Goal: Information Seeking & Learning: Learn about a topic

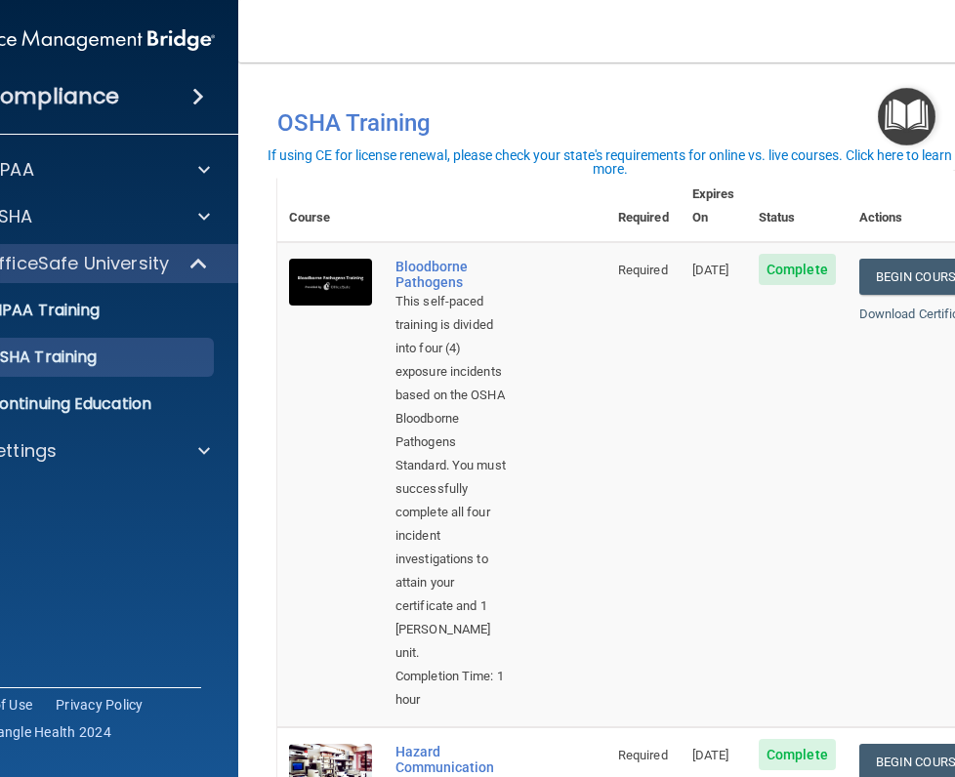
drag, startPoint x: 0, startPoint y: 0, endPoint x: 556, endPoint y: 419, distance: 695.8
click at [556, 419] on td "Bloodborne Pathogens This self-paced training is divided into four (4) exposure…" at bounding box center [495, 484] width 223 height 485
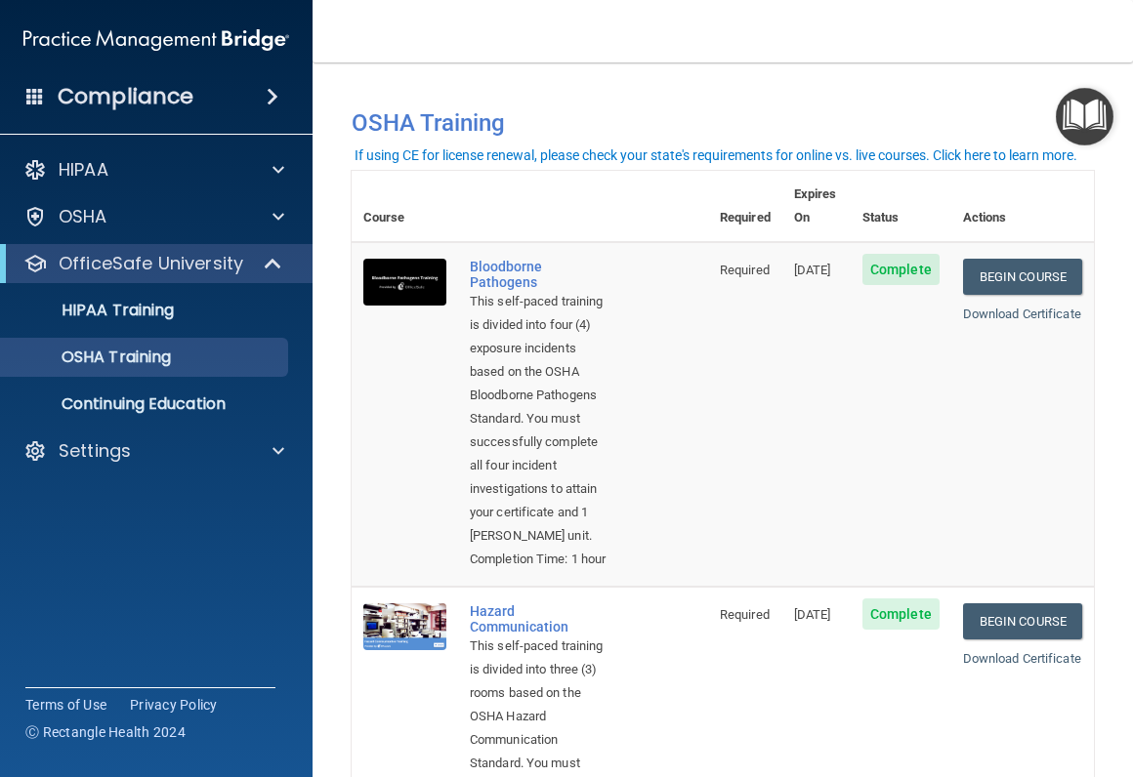
click at [782, 269] on td "11/21/2025" at bounding box center [816, 414] width 68 height 345
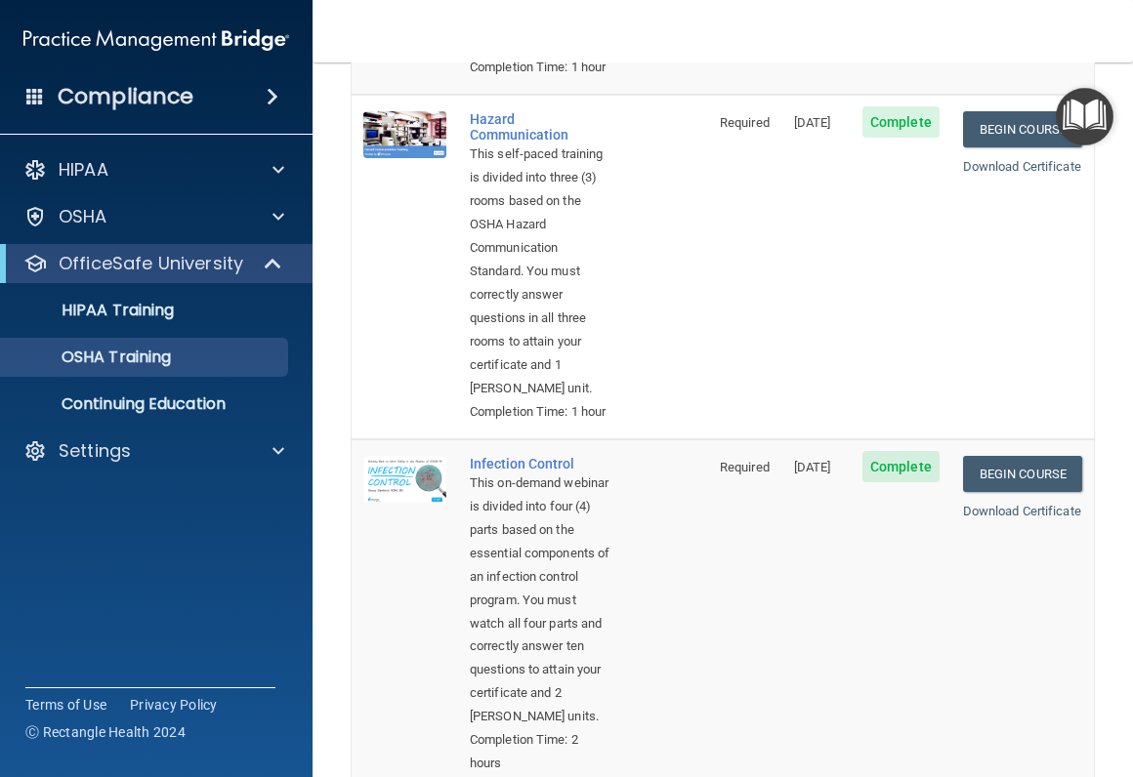
scroll to position [586, 0]
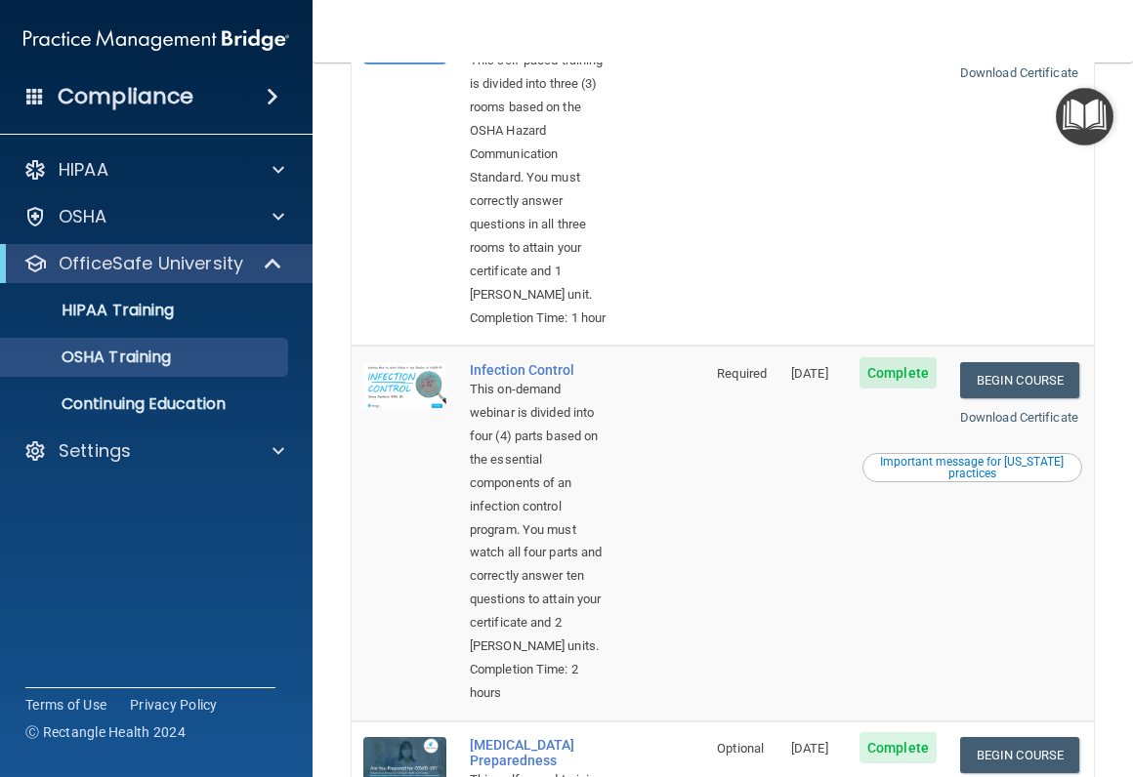
click at [954, 54] on link "Begin Course" at bounding box center [1019, 36] width 119 height 36
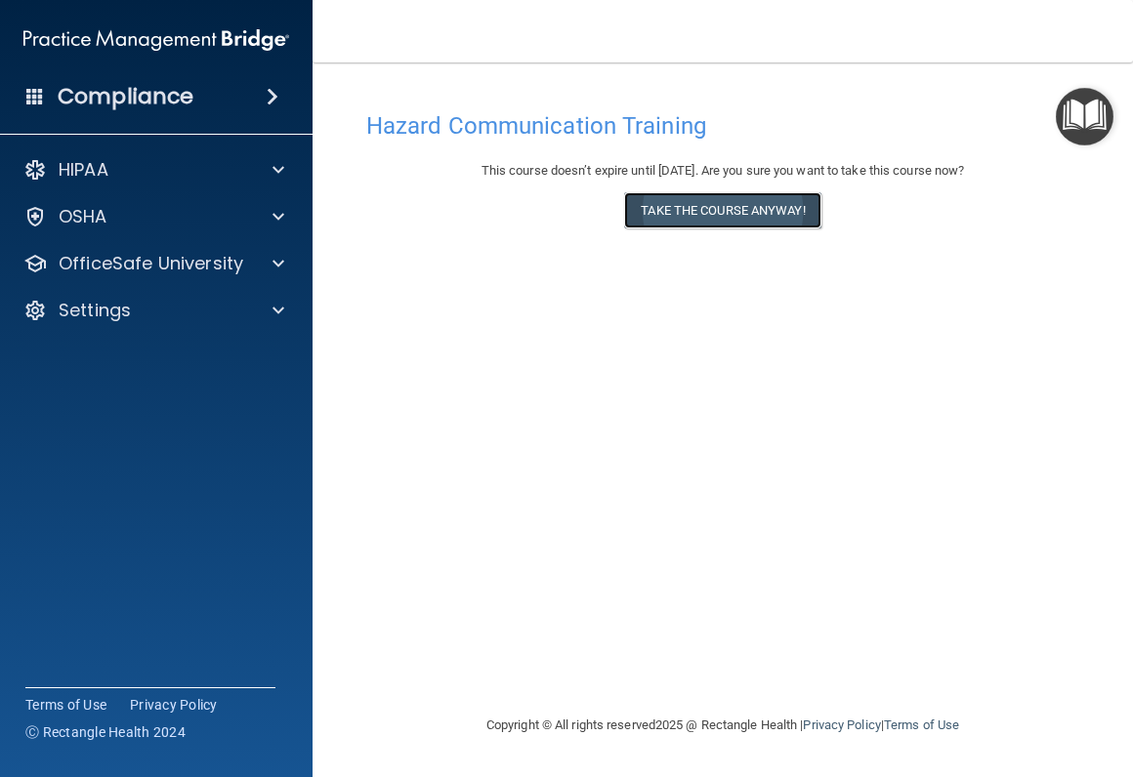
click at [724, 204] on button "Take the course anyway!" at bounding box center [722, 210] width 196 height 36
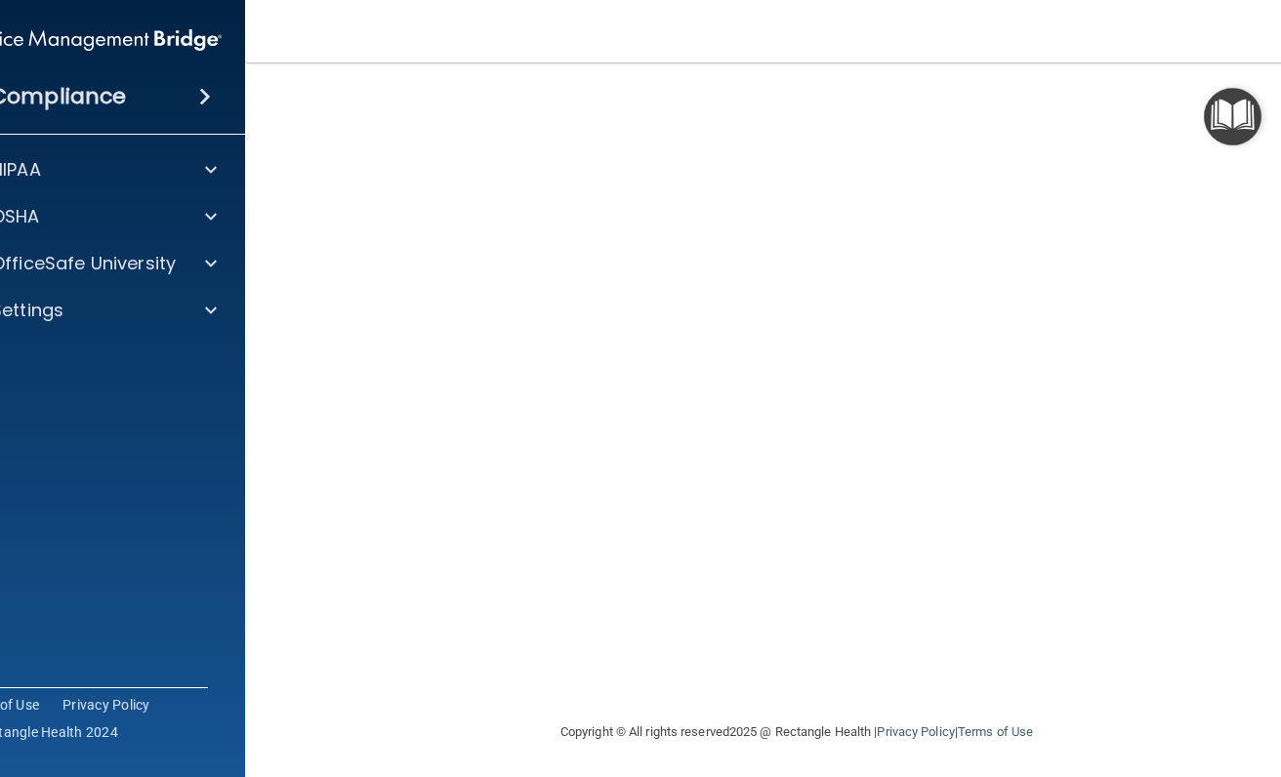
scroll to position [103, 0]
click at [1132, 115] on img "Open Resource Center" at bounding box center [1233, 117] width 58 height 58
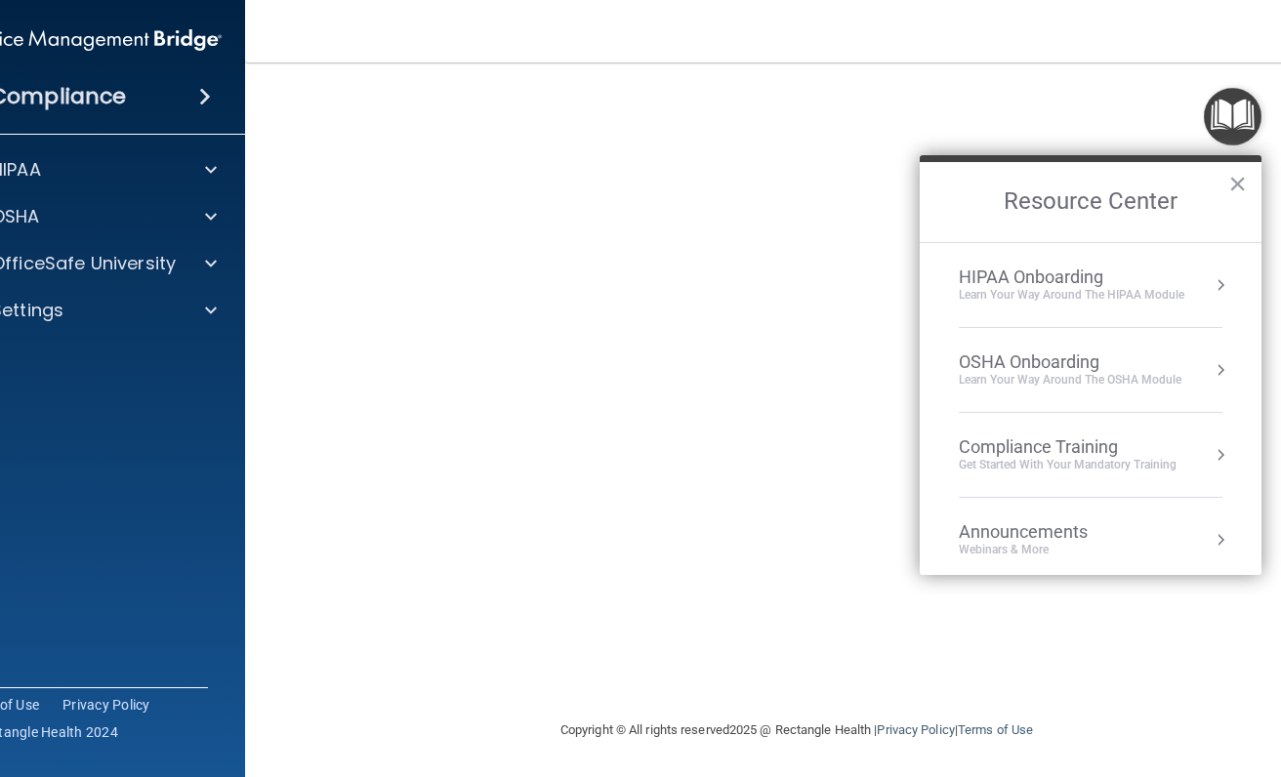
scroll to position [109, 0]
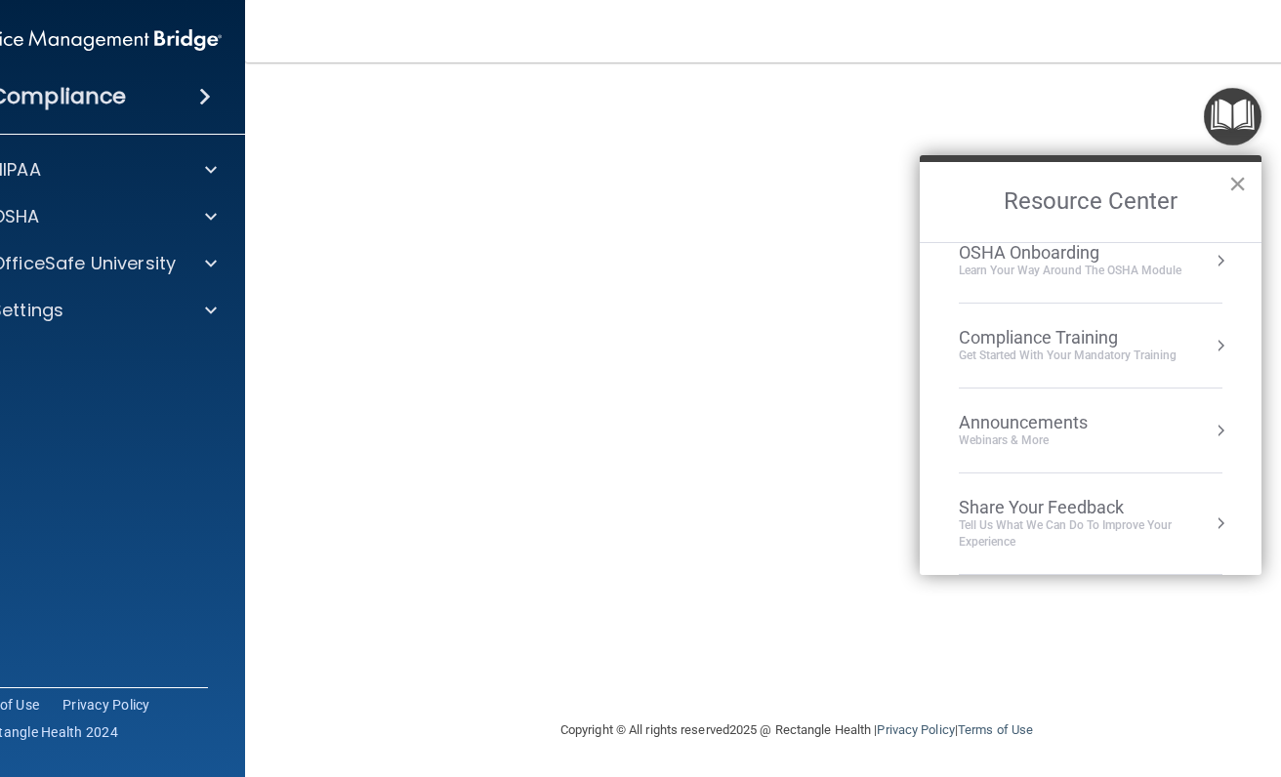
click at [1132, 178] on button "×" at bounding box center [1237, 183] width 19 height 31
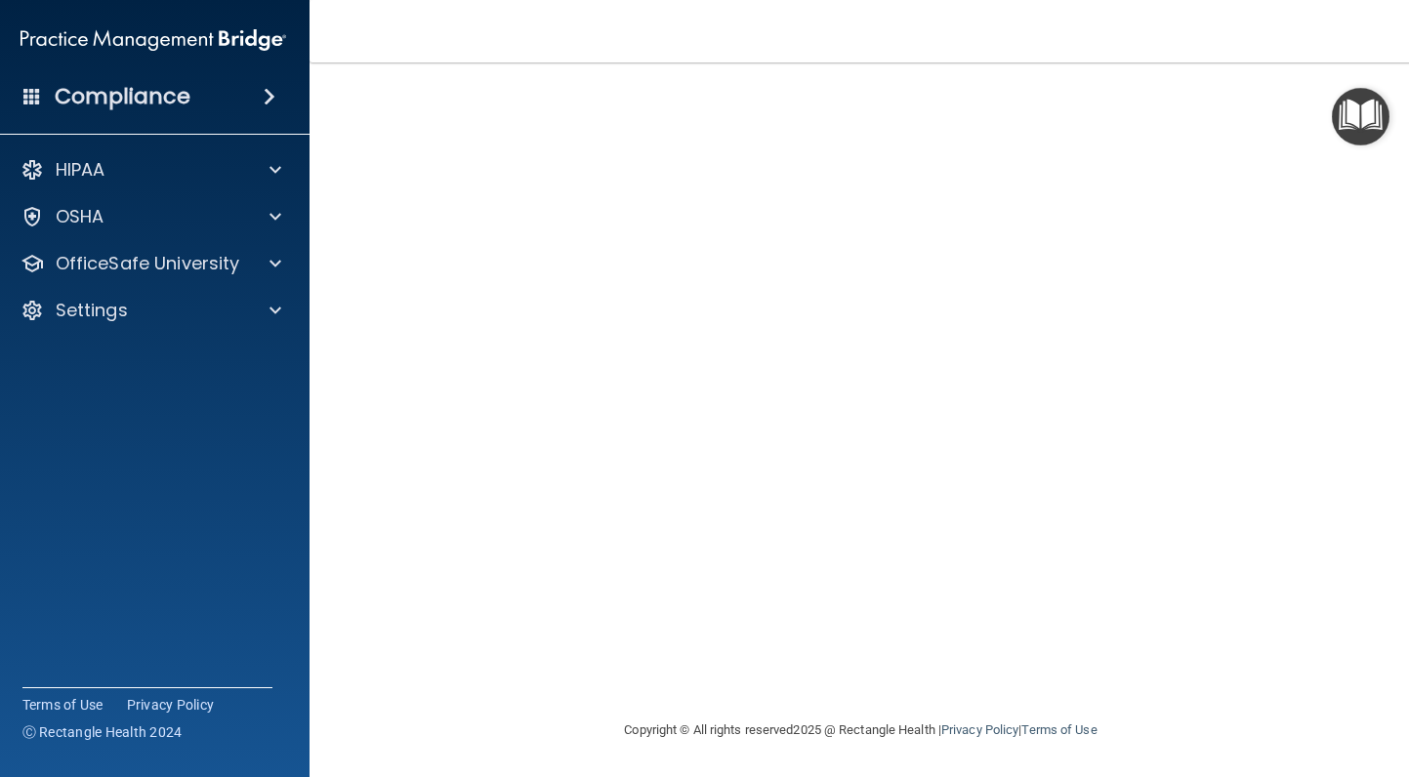
scroll to position [0, 0]
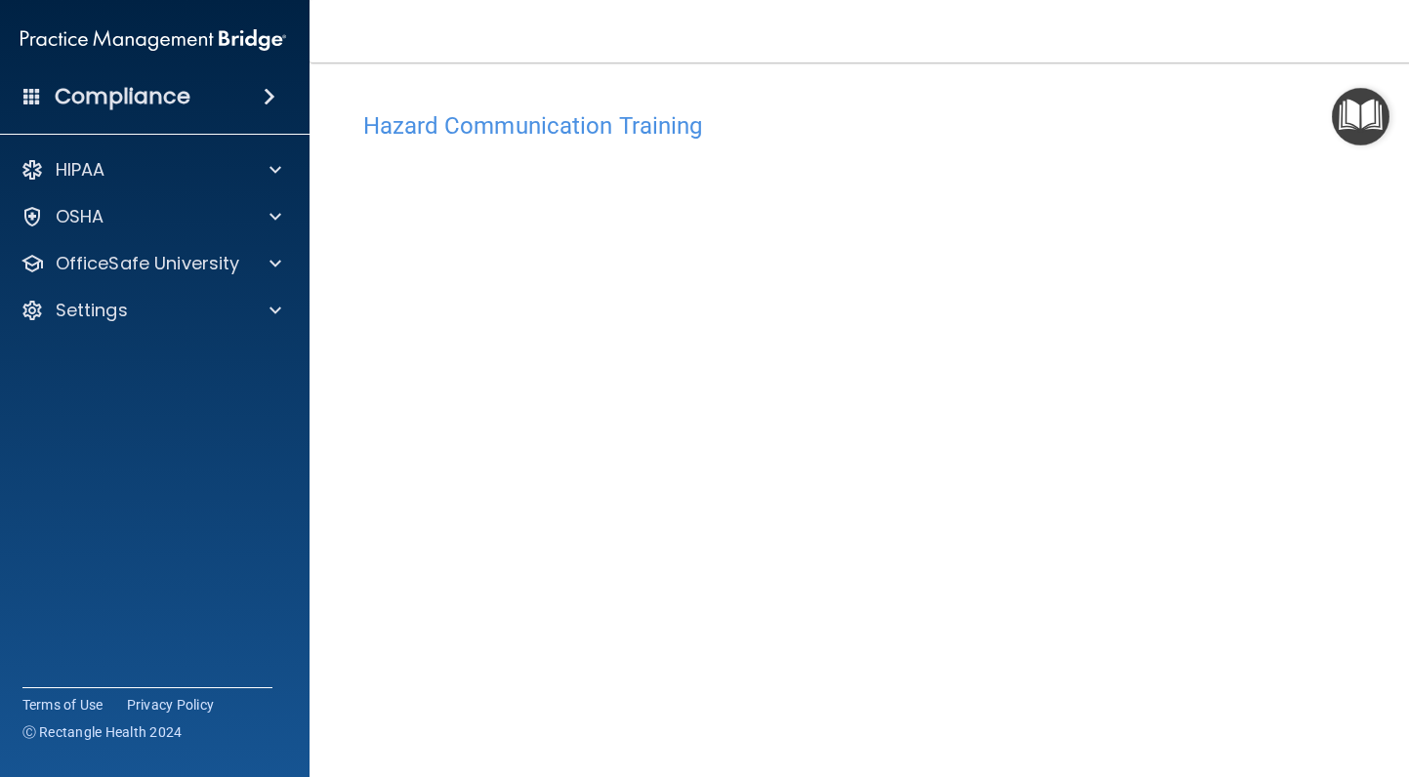
click at [889, 98] on div "Hazard Communication Training This course doesn’t expire until 11/21/2025. Are …" at bounding box center [861, 442] width 1025 height 720
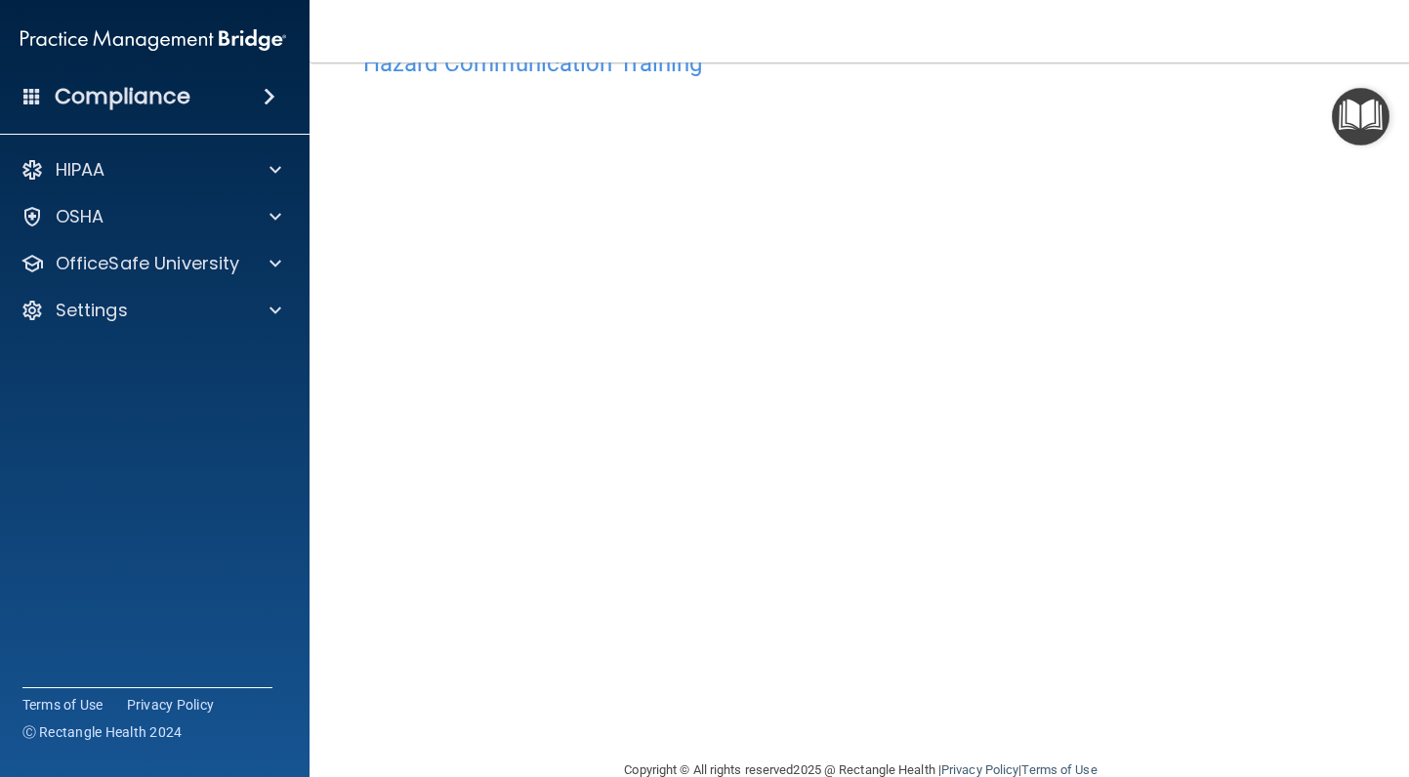
scroll to position [98, 0]
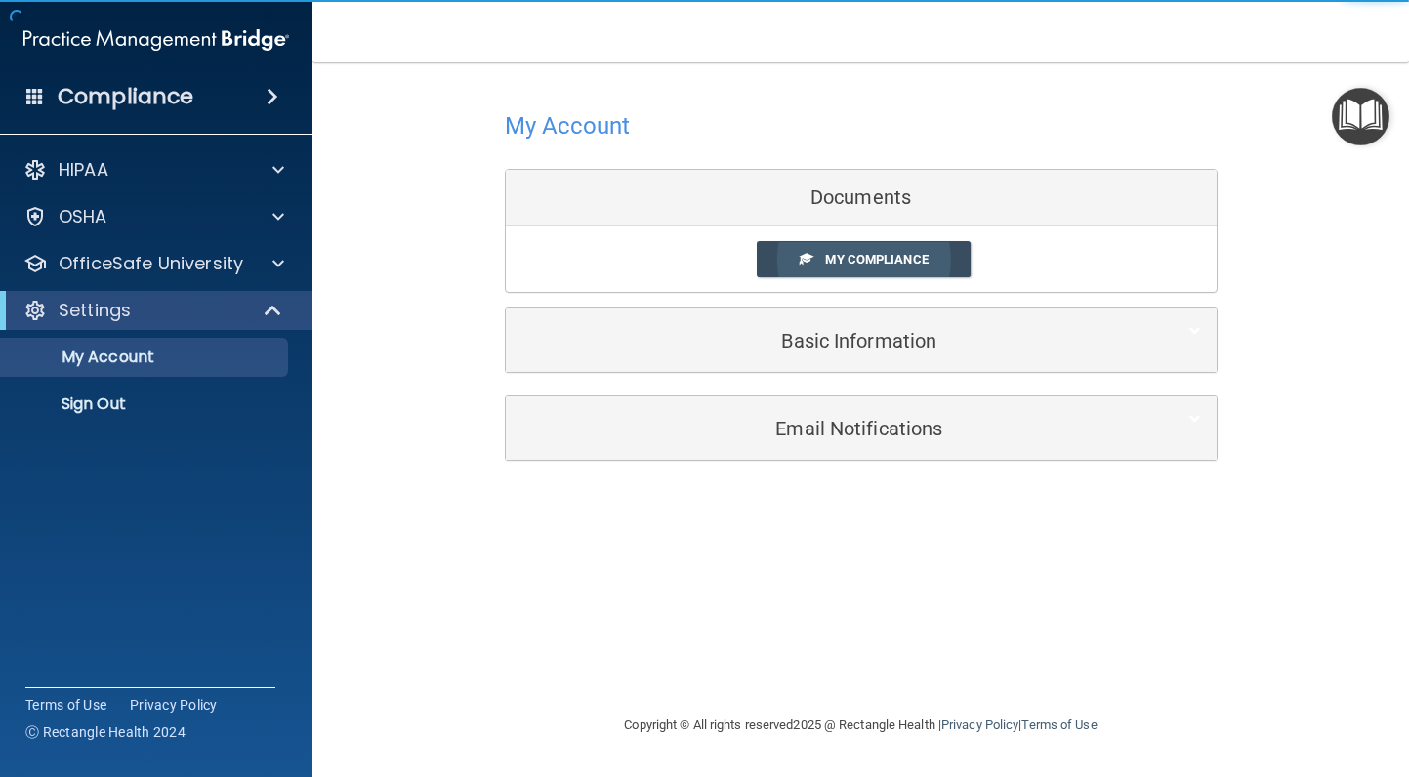
click at [872, 264] on span "My Compliance" at bounding box center [876, 259] width 103 height 15
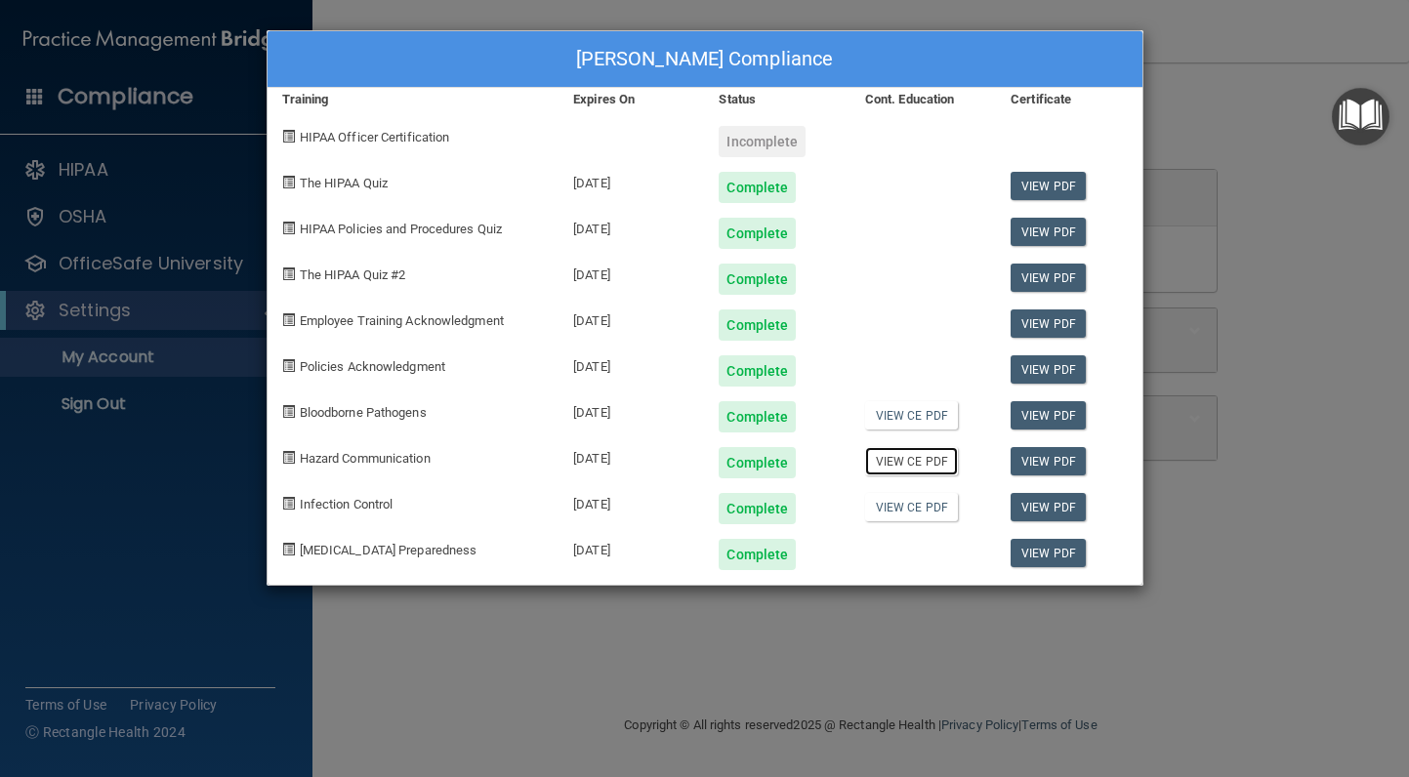
click at [932, 460] on link "View CE PDF" at bounding box center [911, 461] width 93 height 28
click at [1132, 102] on div "Andrea Dannehl's Compliance Training Expires On Status Cont. Education Certific…" at bounding box center [704, 388] width 1409 height 777
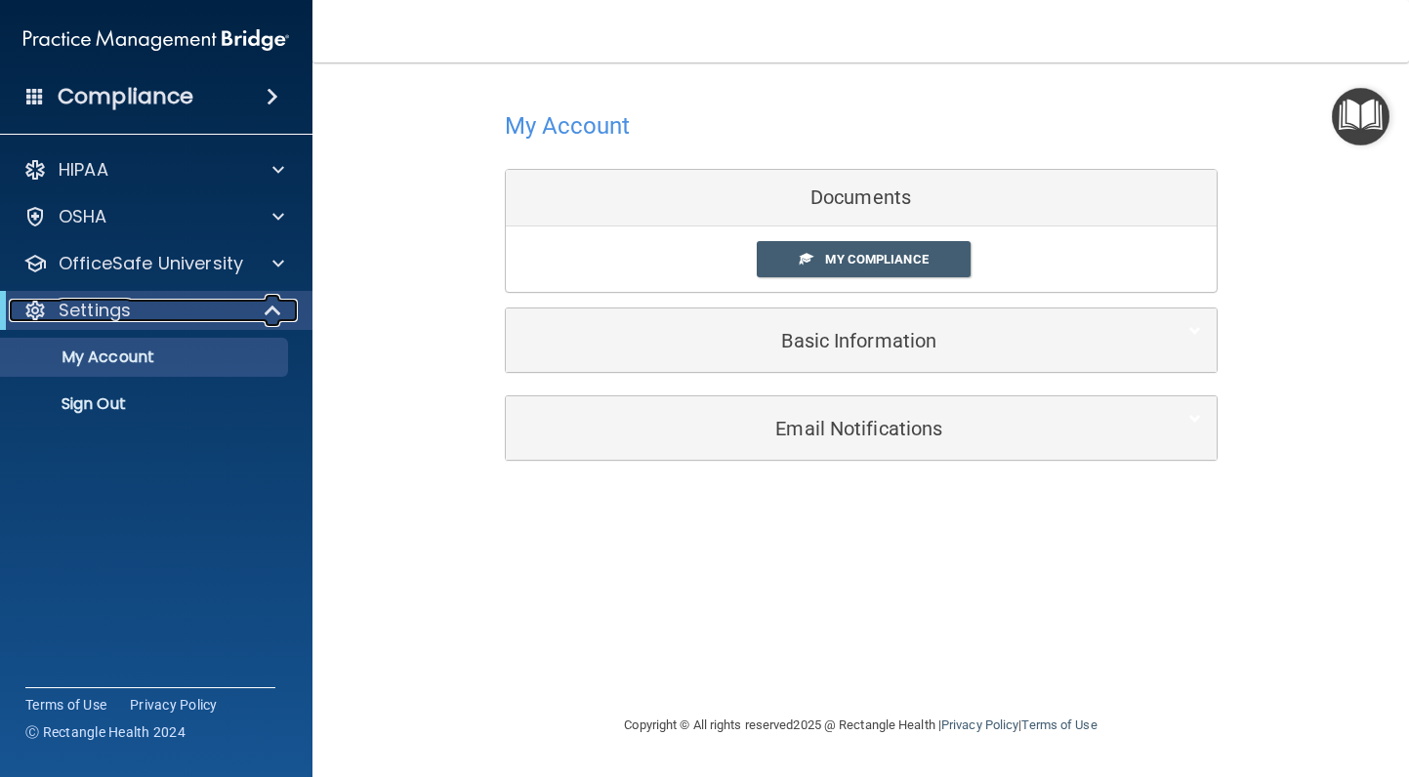
click at [228, 310] on div "Settings" at bounding box center [129, 310] width 241 height 23
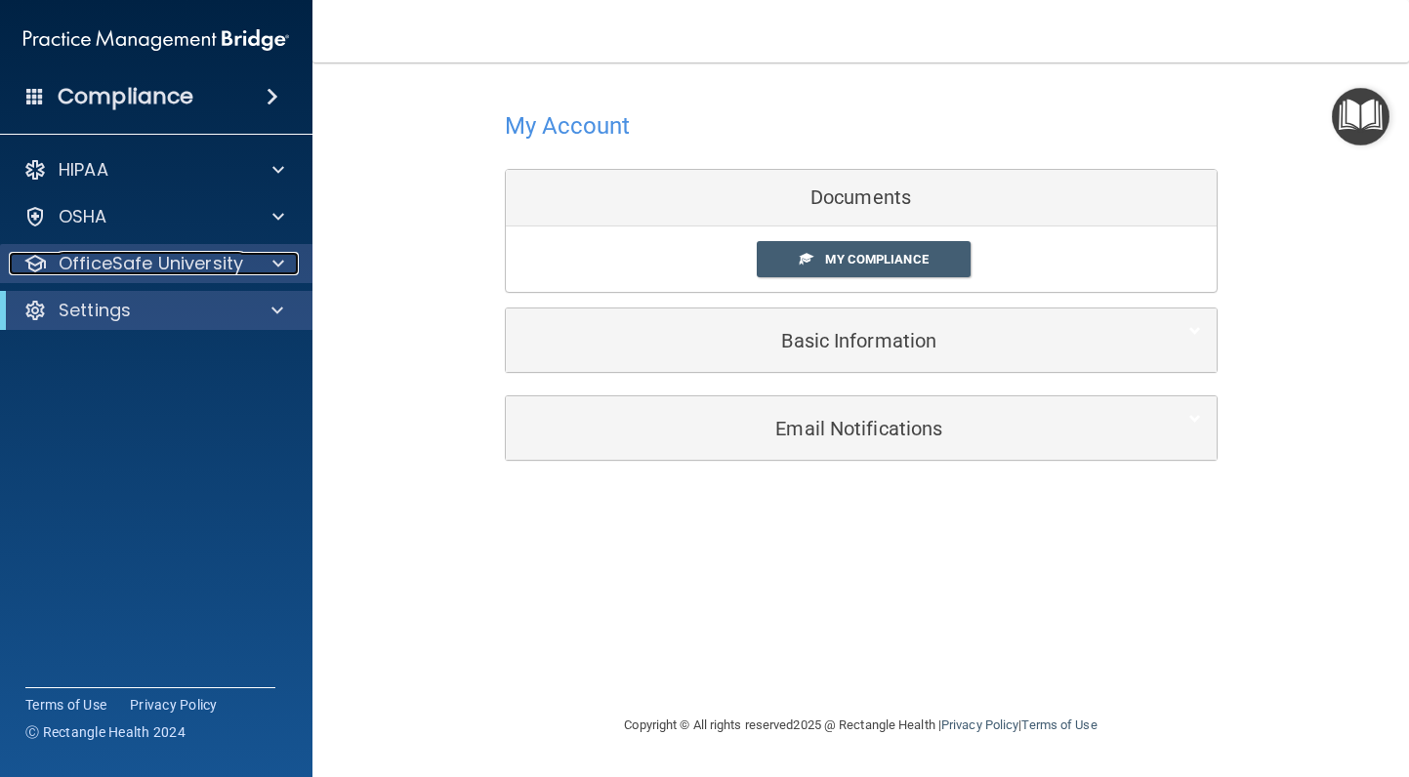
click at [254, 256] on div at bounding box center [275, 263] width 49 height 23
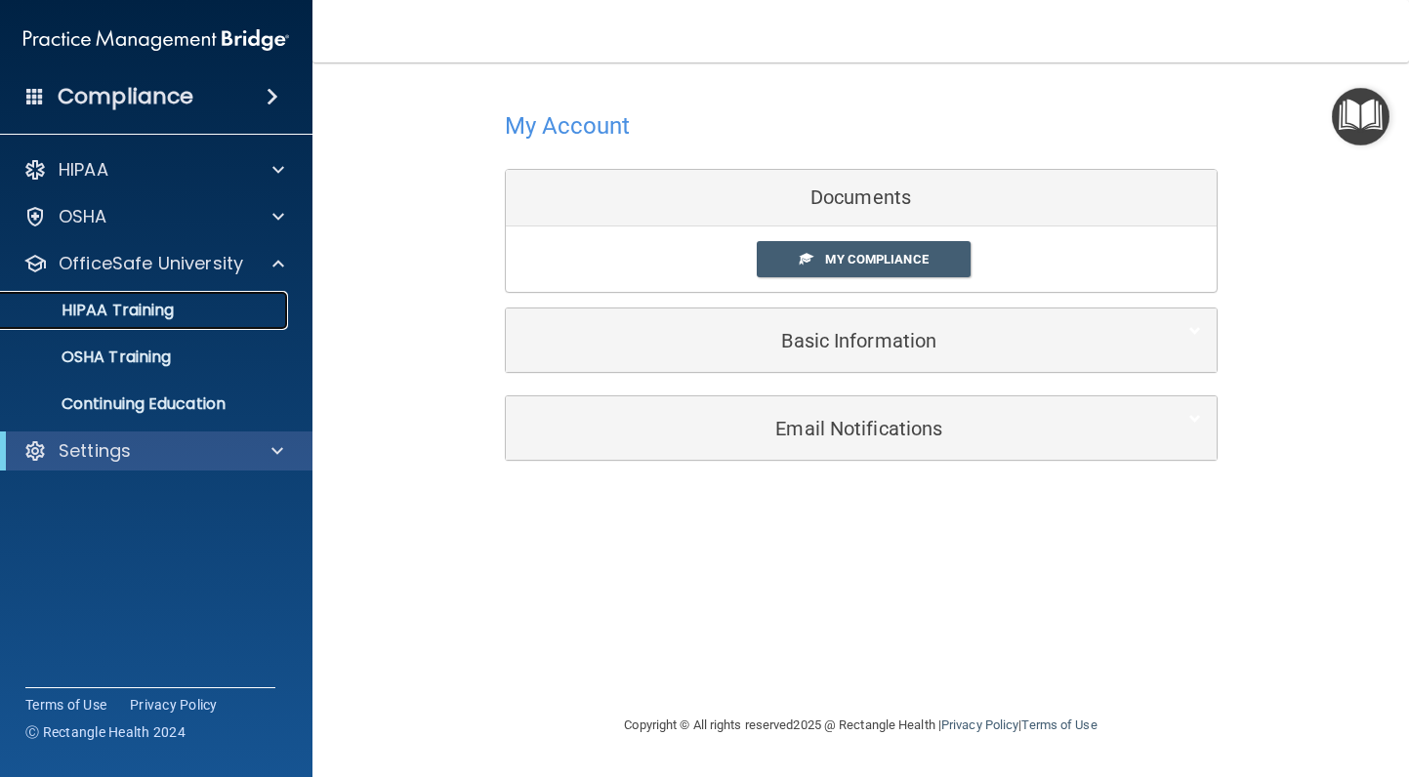
click at [166, 328] on link "HIPAA Training" at bounding box center [134, 310] width 308 height 39
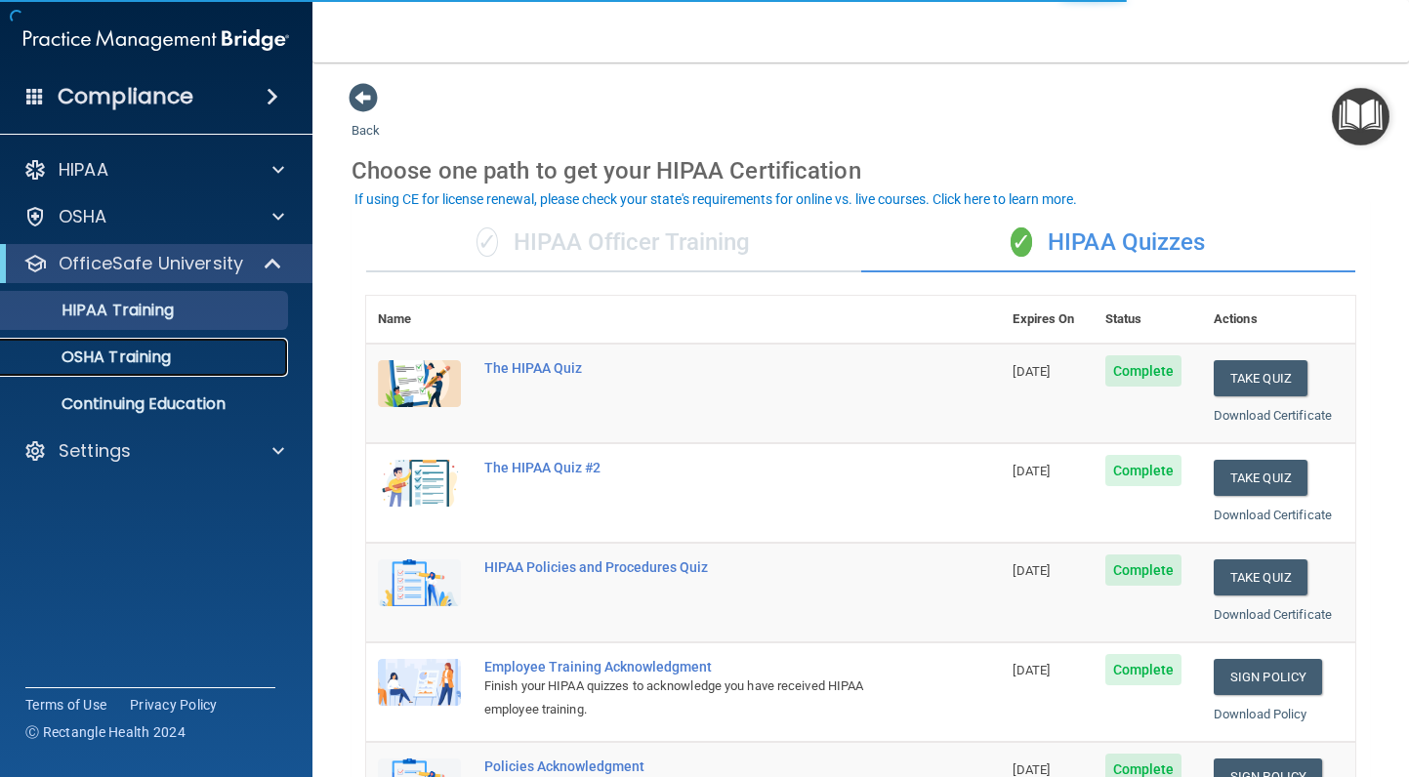
click at [159, 362] on p "OSHA Training" at bounding box center [92, 358] width 158 height 20
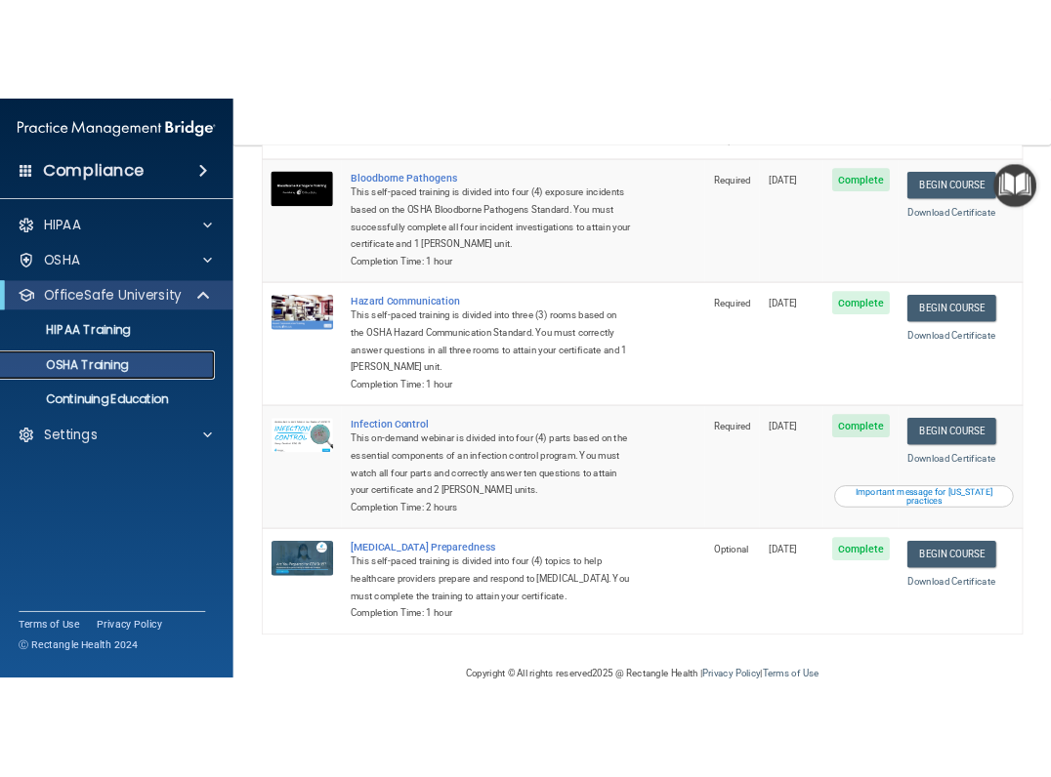
scroll to position [184, 0]
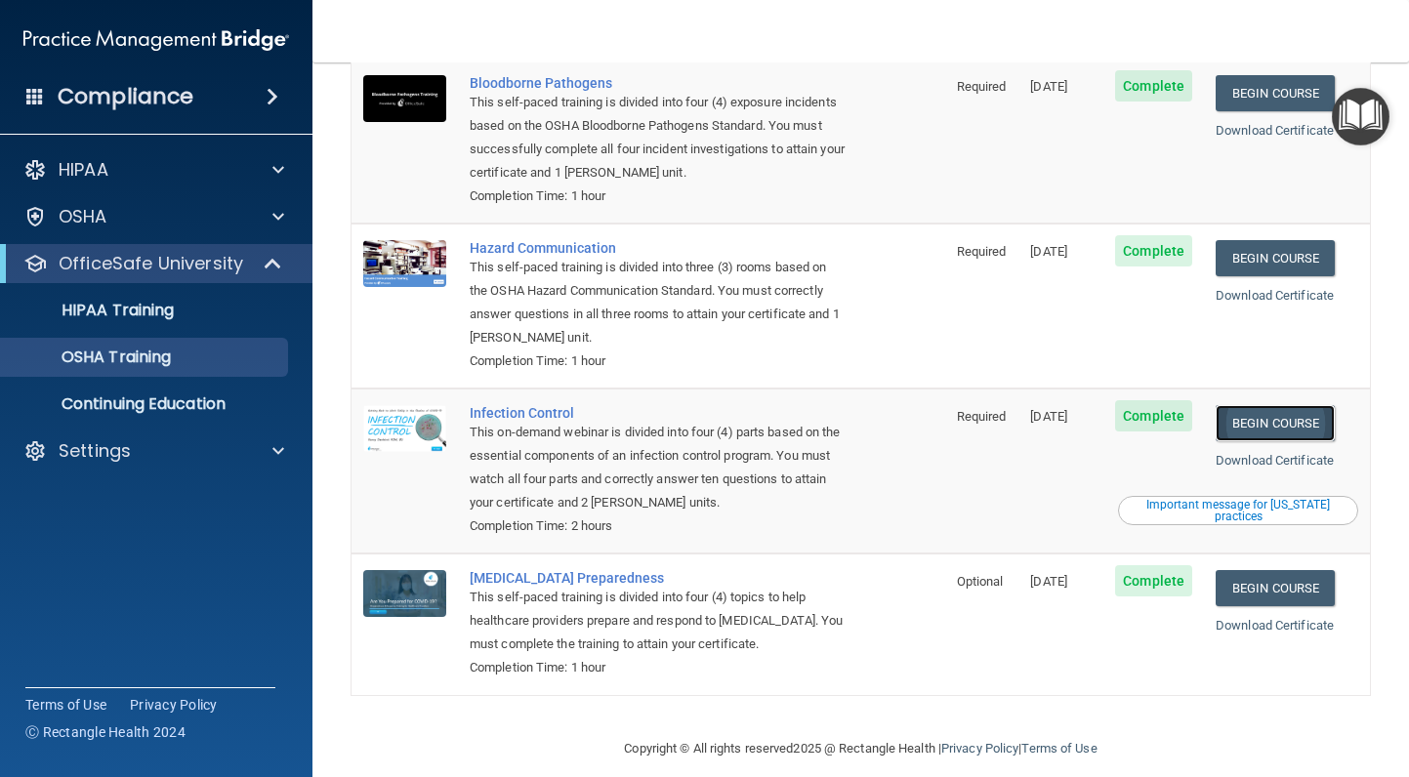
click at [1132, 405] on link "Begin Course" at bounding box center [1275, 423] width 119 height 36
click at [1132, 406] on link "Begin Course" at bounding box center [1275, 423] width 119 height 36
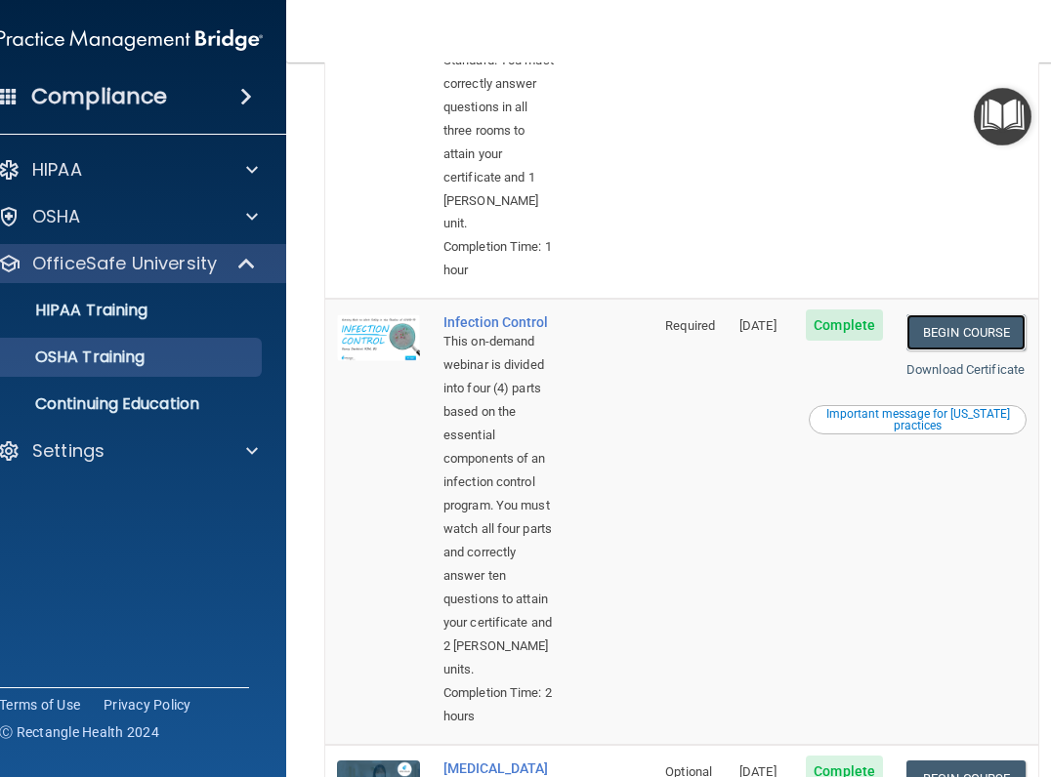
scroll to position [1062, 0]
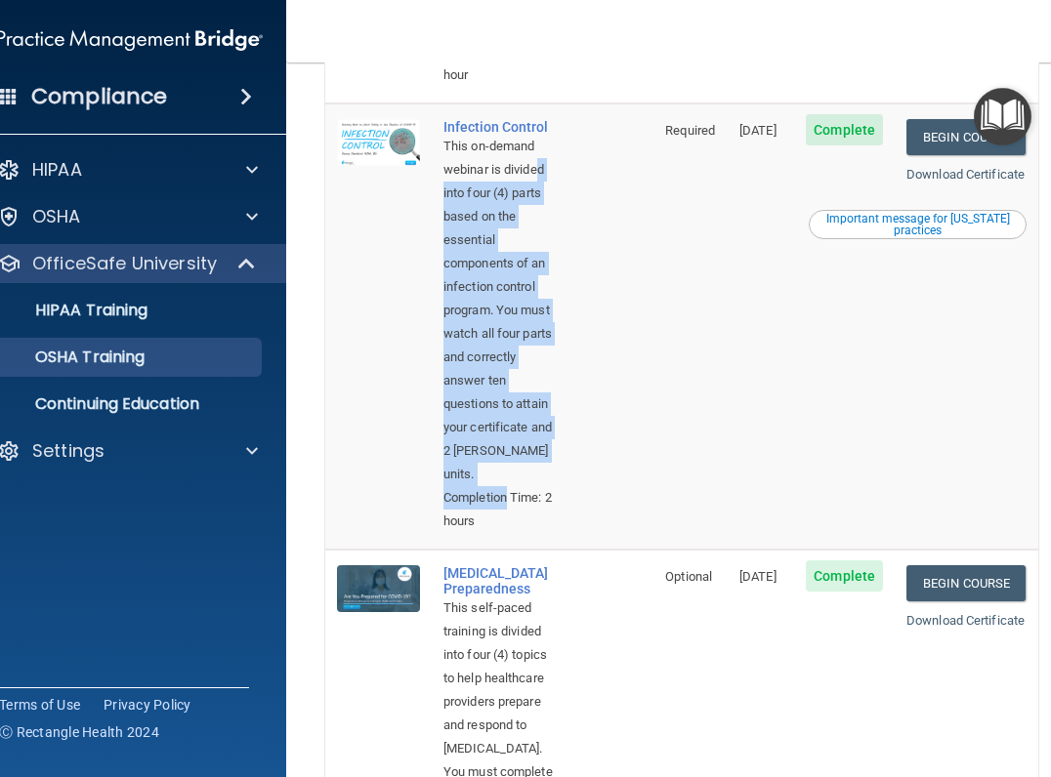
drag, startPoint x: 468, startPoint y: 246, endPoint x: 524, endPoint y: 565, distance: 324.3
click at [524, 550] on td "Infection Control This on-demand webinar is divided into four (4) parts based o…" at bounding box center [543, 327] width 222 height 446
click at [537, 508] on td "Infection Control This on-demand webinar is divided into four (4) parts based o…" at bounding box center [543, 327] width 222 height 446
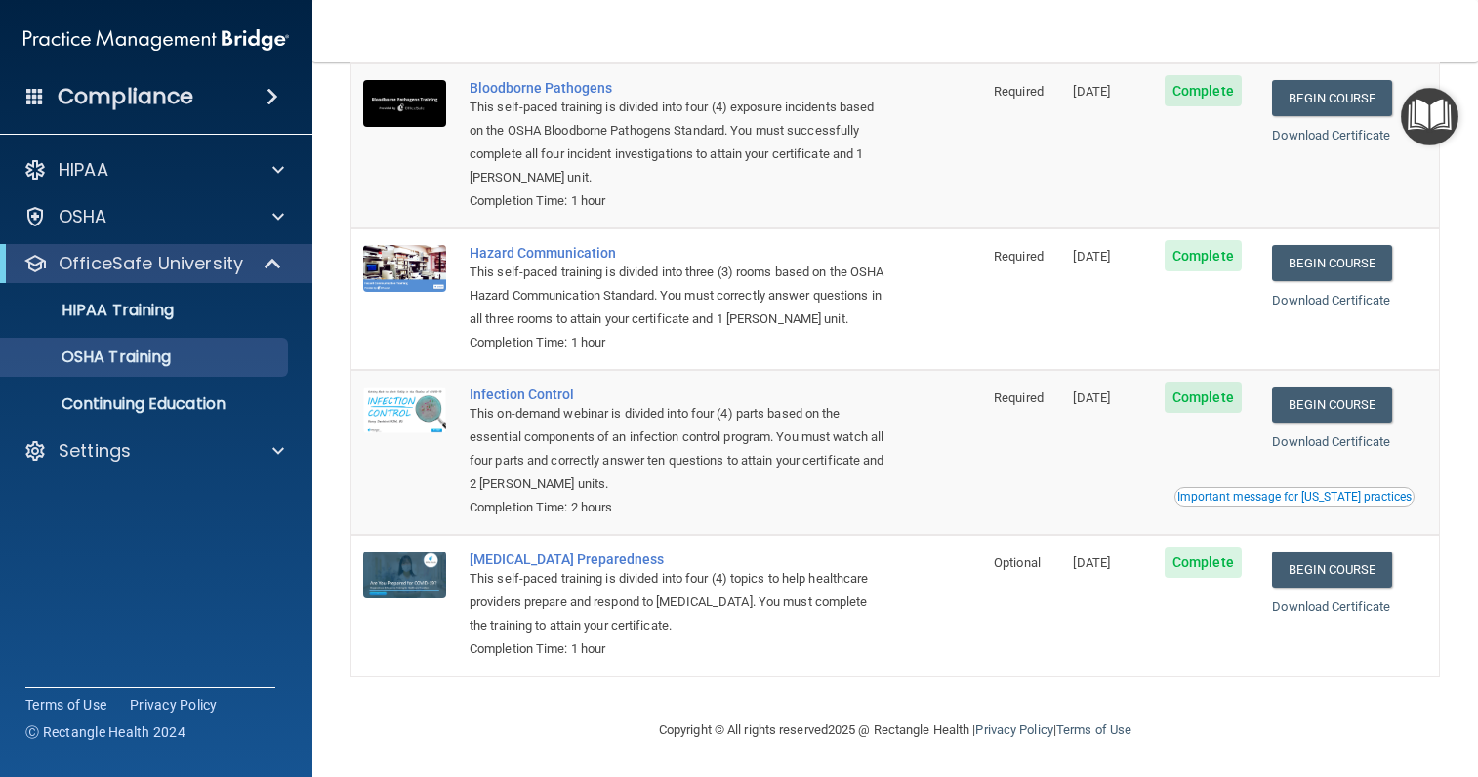
scroll to position [184, 0]
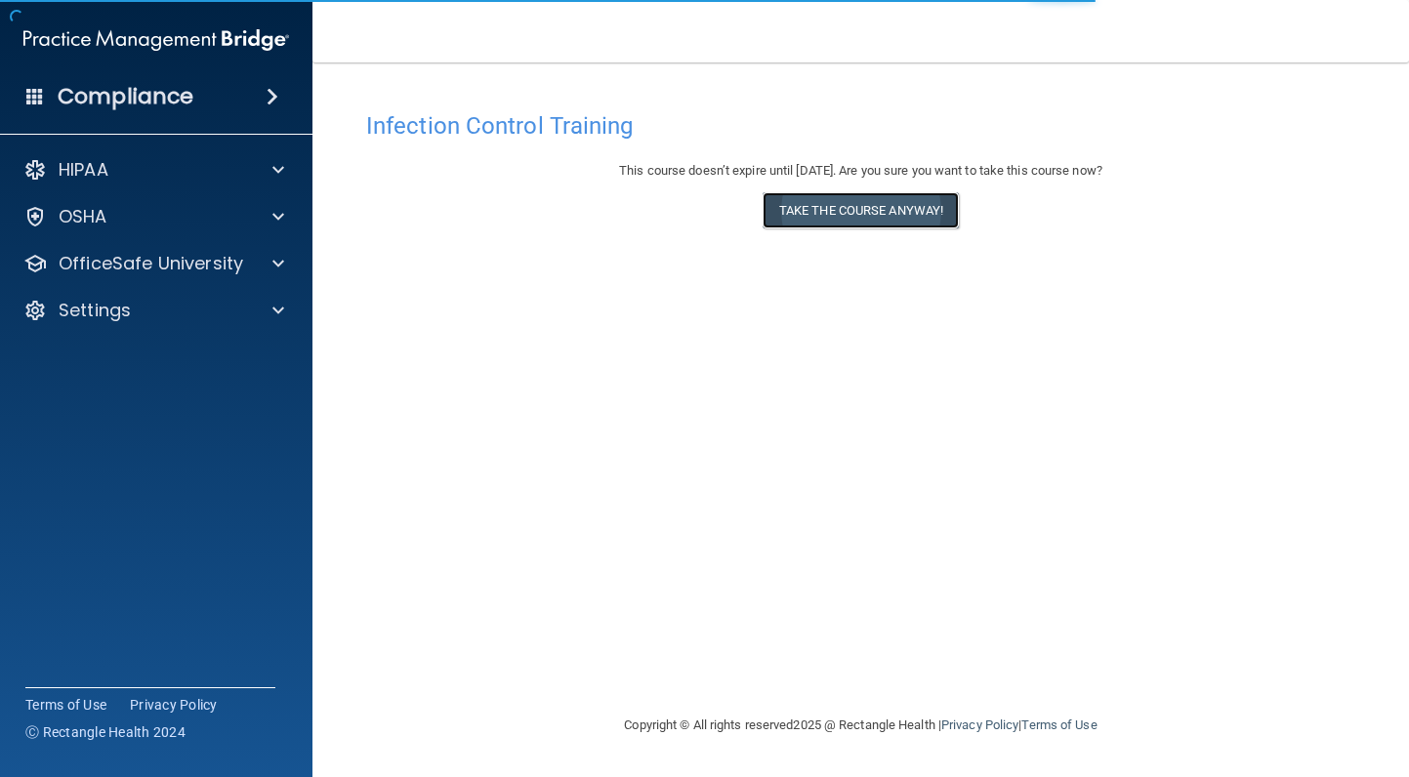
click at [866, 221] on button "Take the course anyway!" at bounding box center [861, 210] width 196 height 36
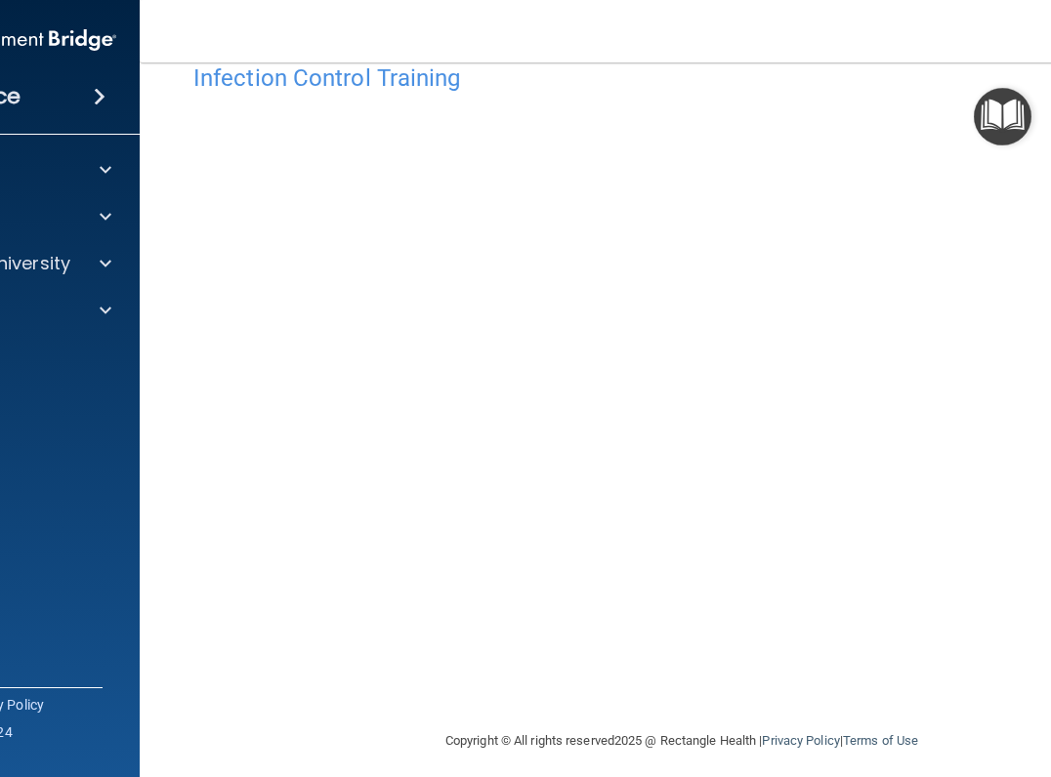
scroll to position [59, 0]
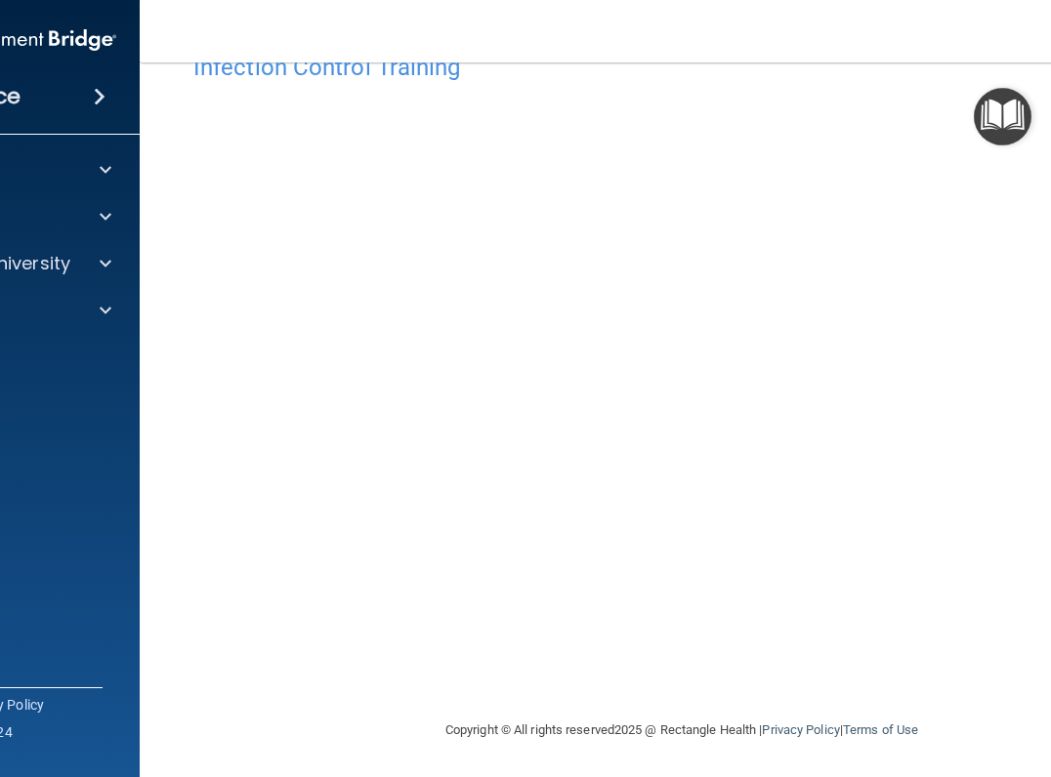
click at [760, 74] on h4 "Infection Control Training" at bounding box center [681, 67] width 976 height 25
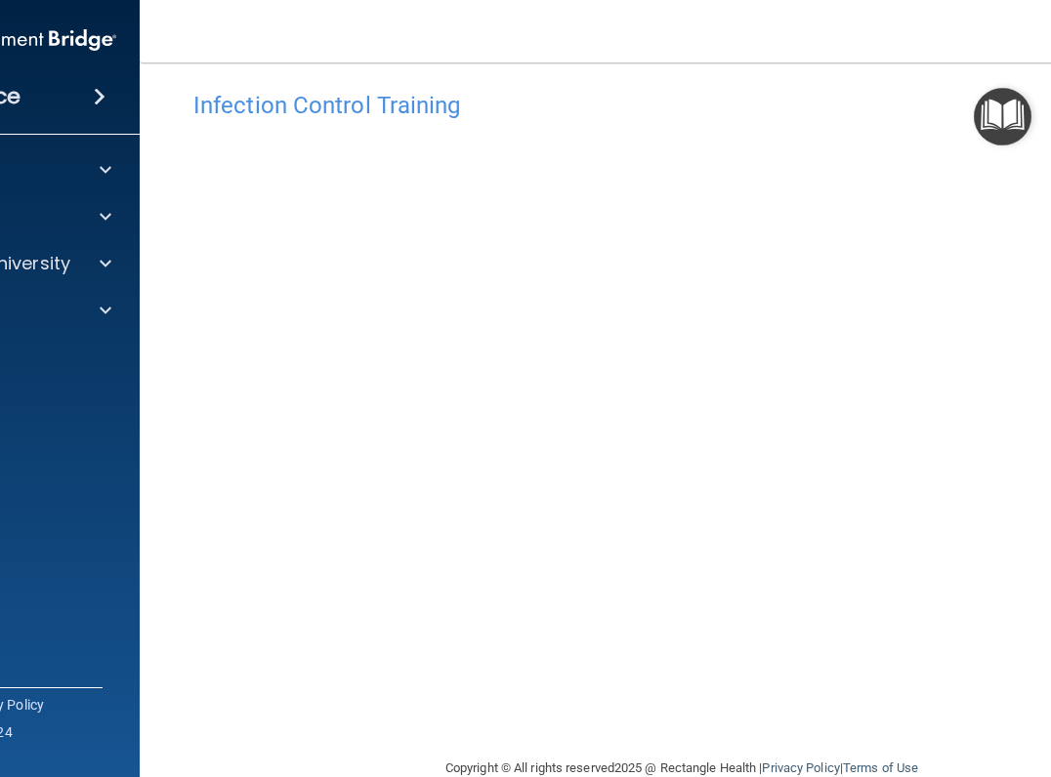
scroll to position [0, 0]
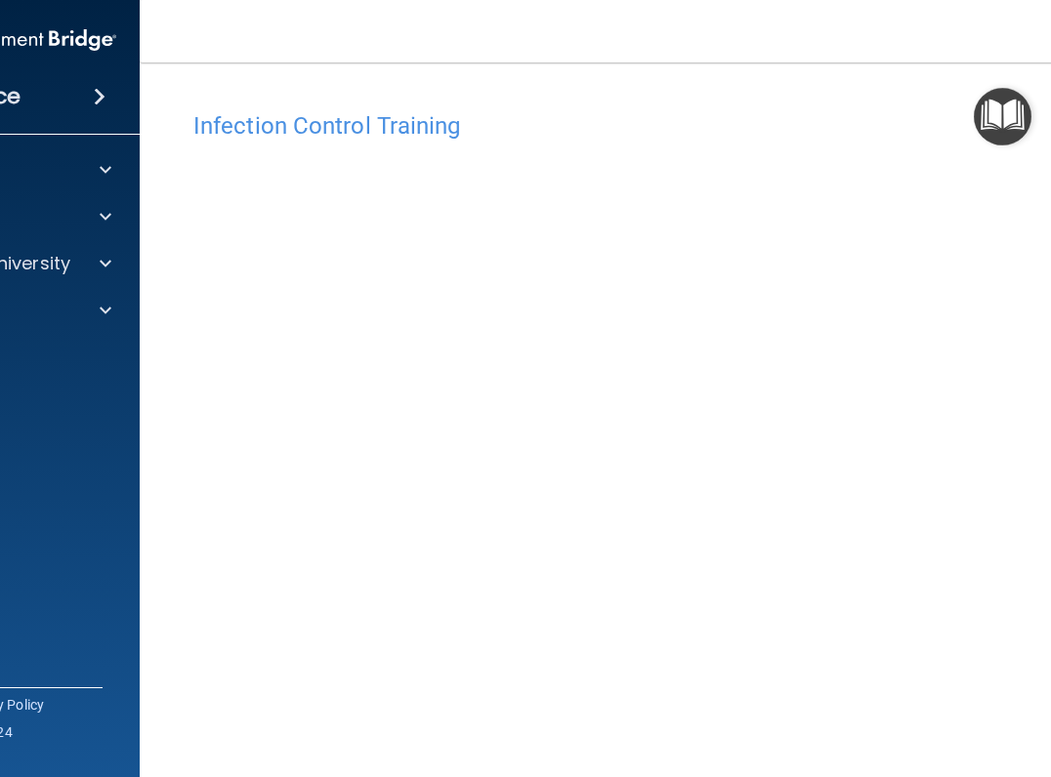
click at [337, 129] on h4 "Infection Control Training" at bounding box center [681, 125] width 976 height 25
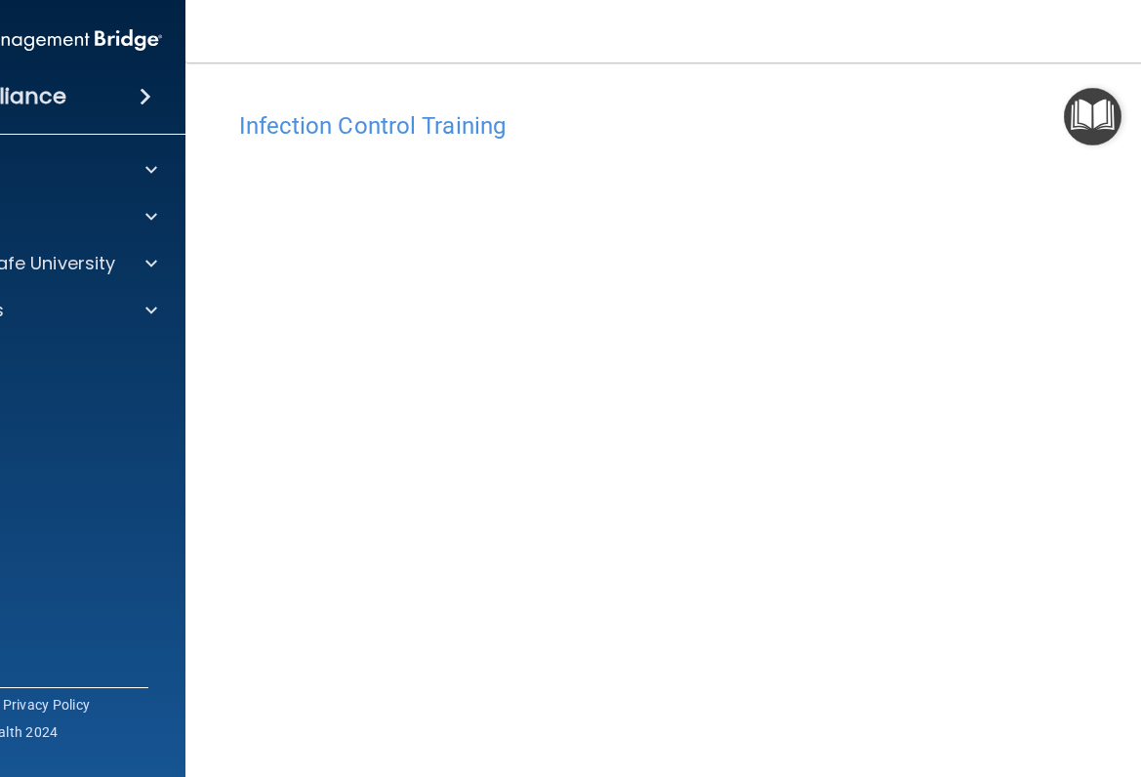
click at [407, 102] on div "Infection Control Training" at bounding box center [728, 126] width 1006 height 48
click at [150, 256] on div at bounding box center [147, 263] width 49 height 23
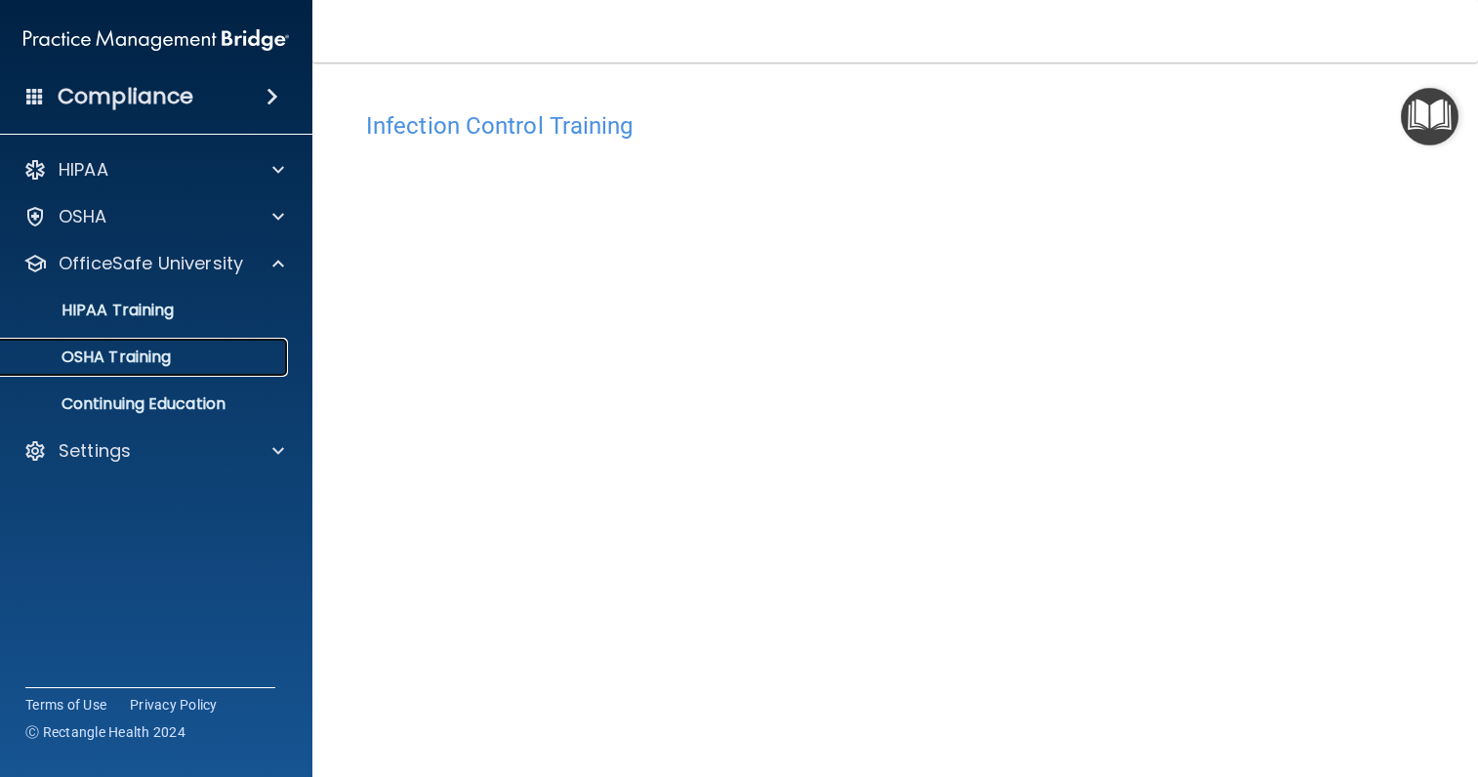
click at [164, 355] on p "OSHA Training" at bounding box center [92, 358] width 158 height 20
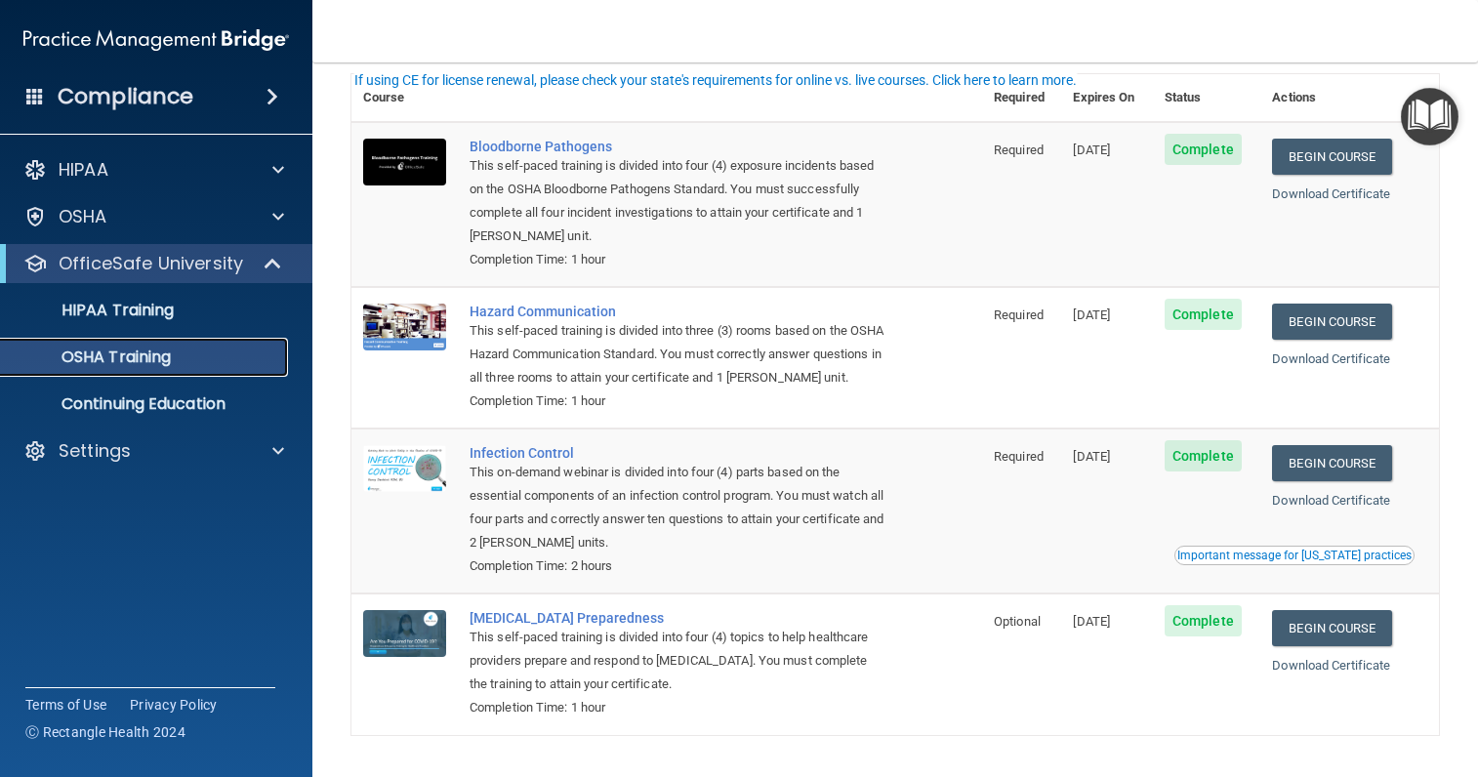
scroll to position [98, 0]
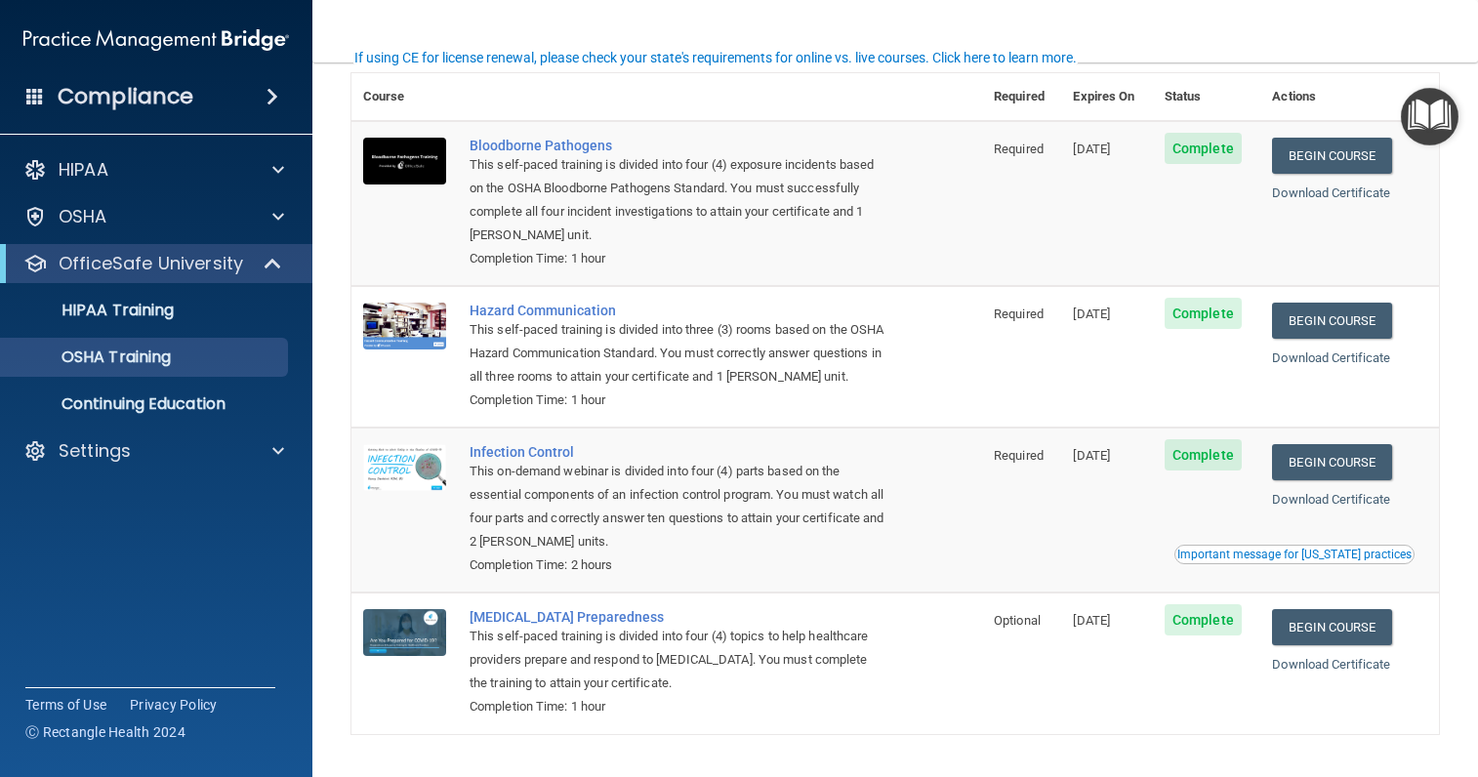
click at [1191, 471] on span "Complete" at bounding box center [1203, 454] width 77 height 31
click at [1305, 480] on link "Begin Course" at bounding box center [1331, 462] width 119 height 36
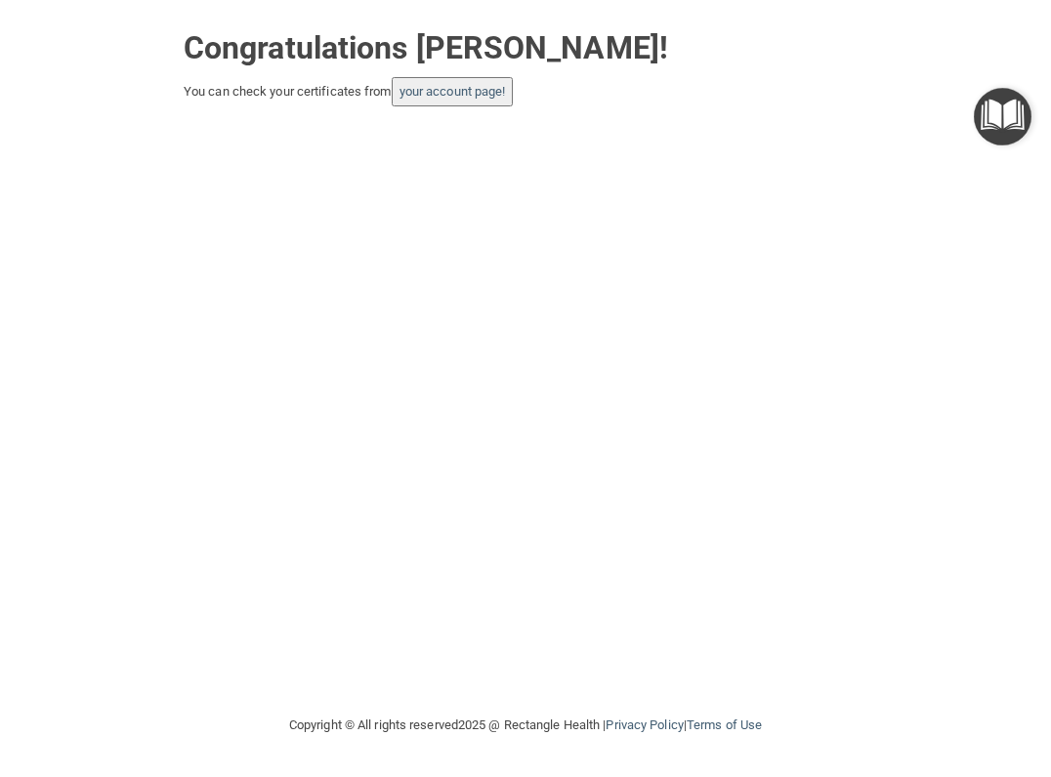
click at [465, 303] on div "Congratulations [PERSON_NAME]! You can check your certificates from your accoun…" at bounding box center [525, 357] width 973 height 675
click at [494, 79] on button "your account page!" at bounding box center [453, 91] width 122 height 29
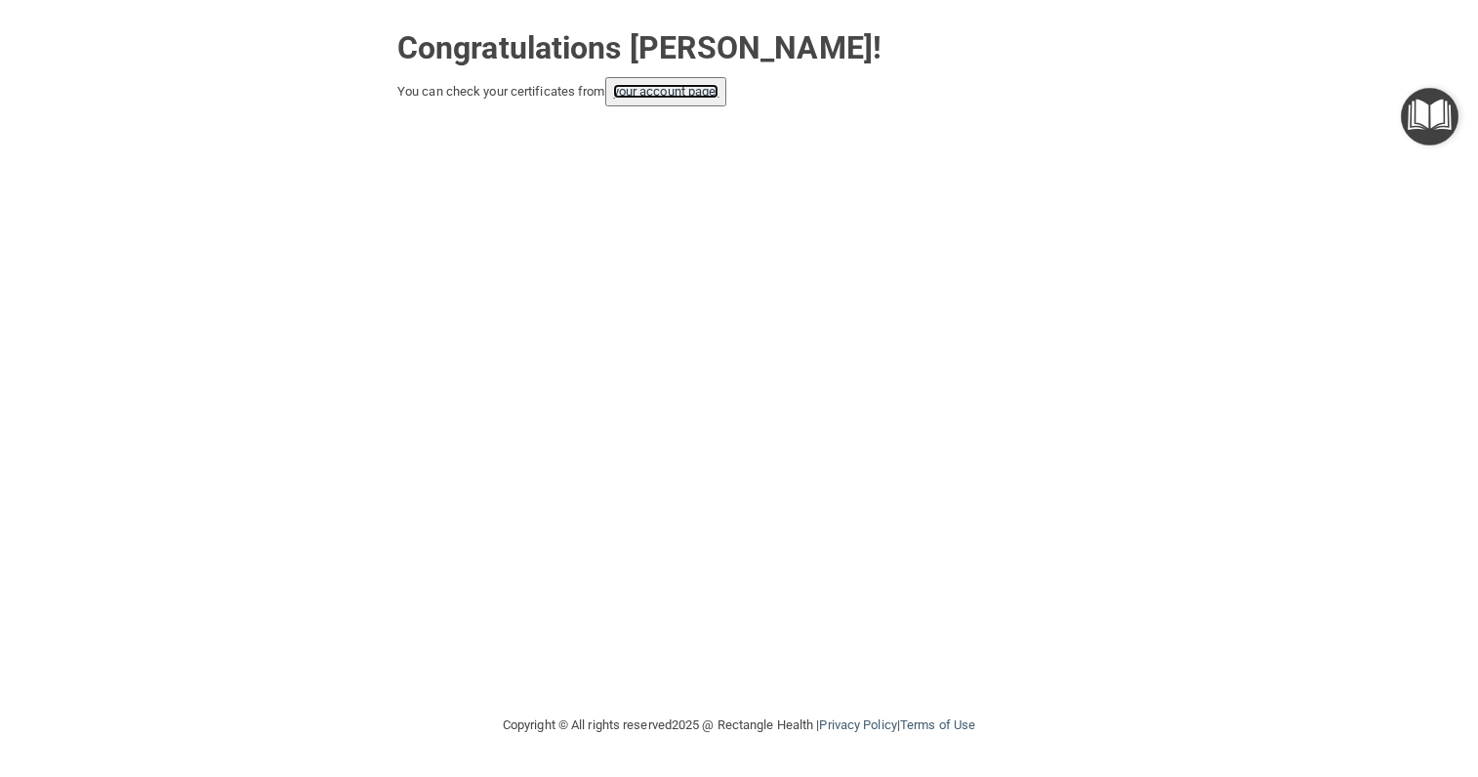
click at [659, 84] on link "your account page!" at bounding box center [666, 91] width 106 height 15
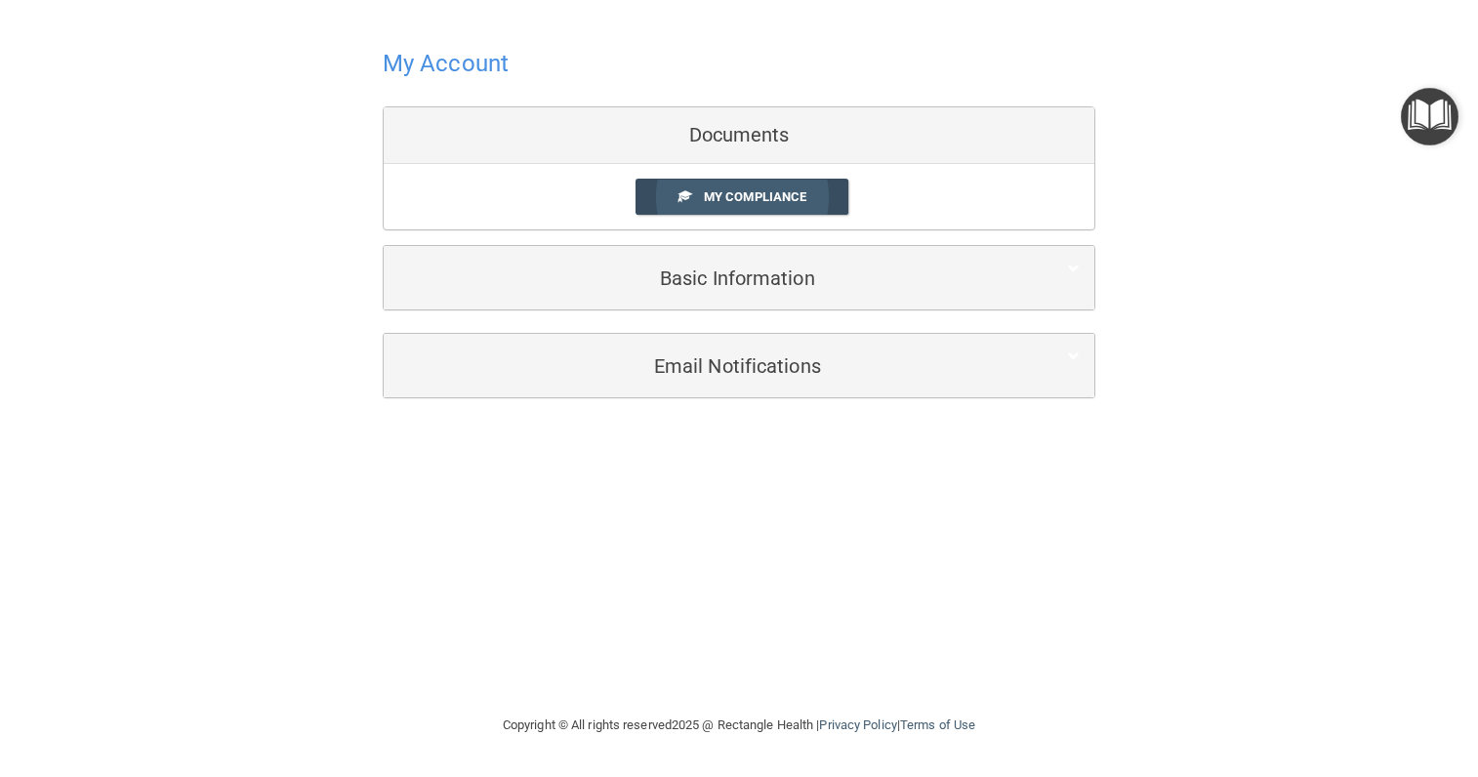
click at [733, 200] on span "My Compliance" at bounding box center [755, 196] width 103 height 15
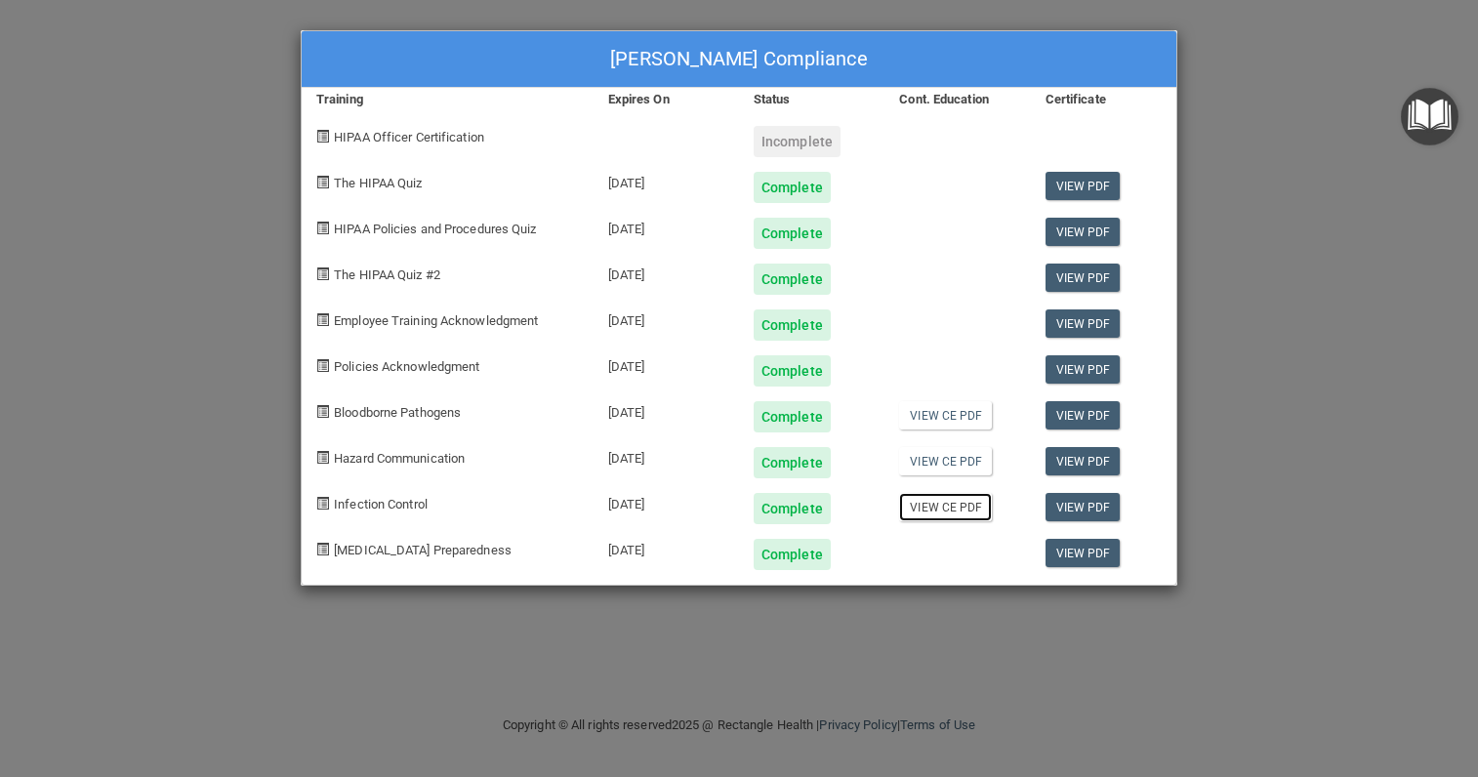
click at [939, 503] on link "View CE PDF" at bounding box center [945, 507] width 93 height 28
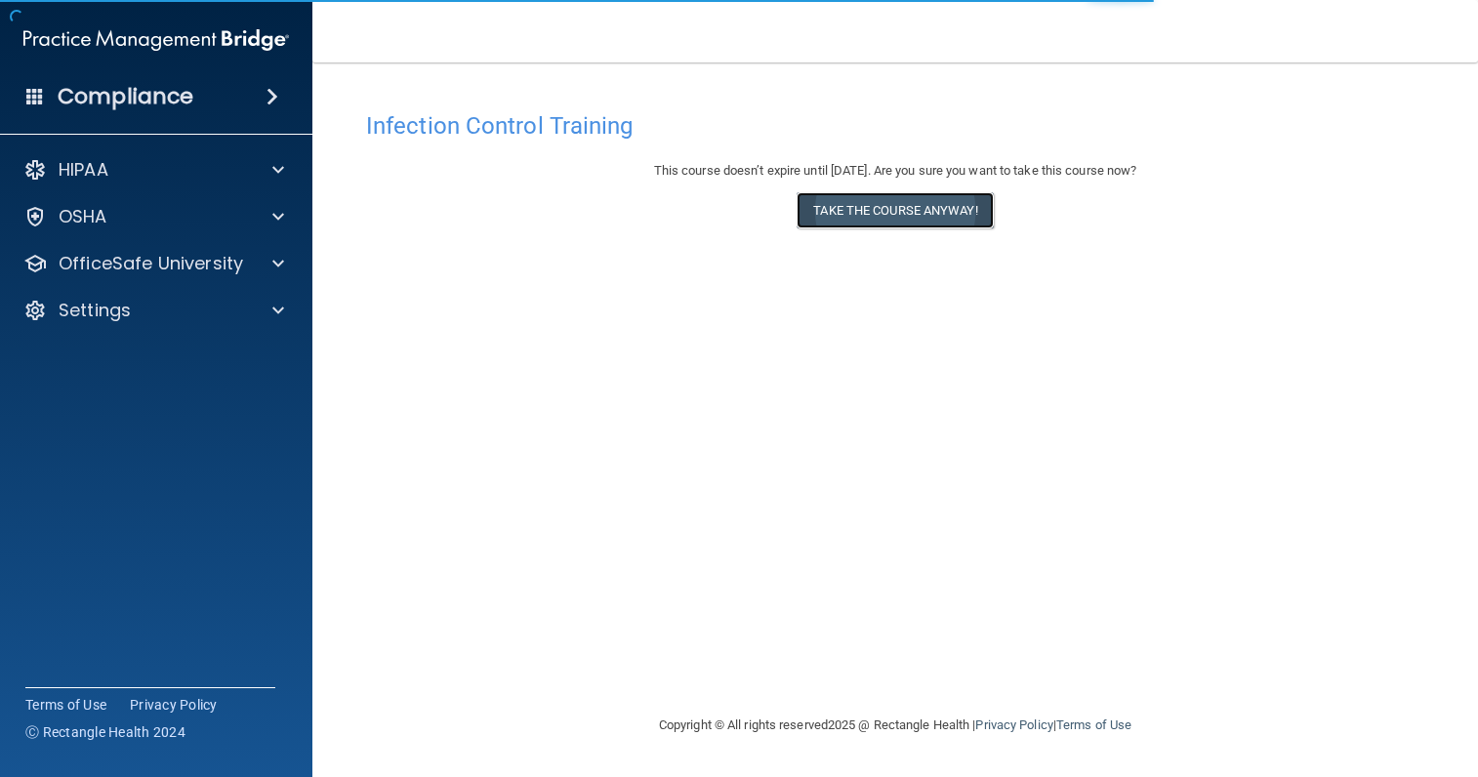
click at [873, 193] on button "Take the course anyway!" at bounding box center [895, 210] width 196 height 36
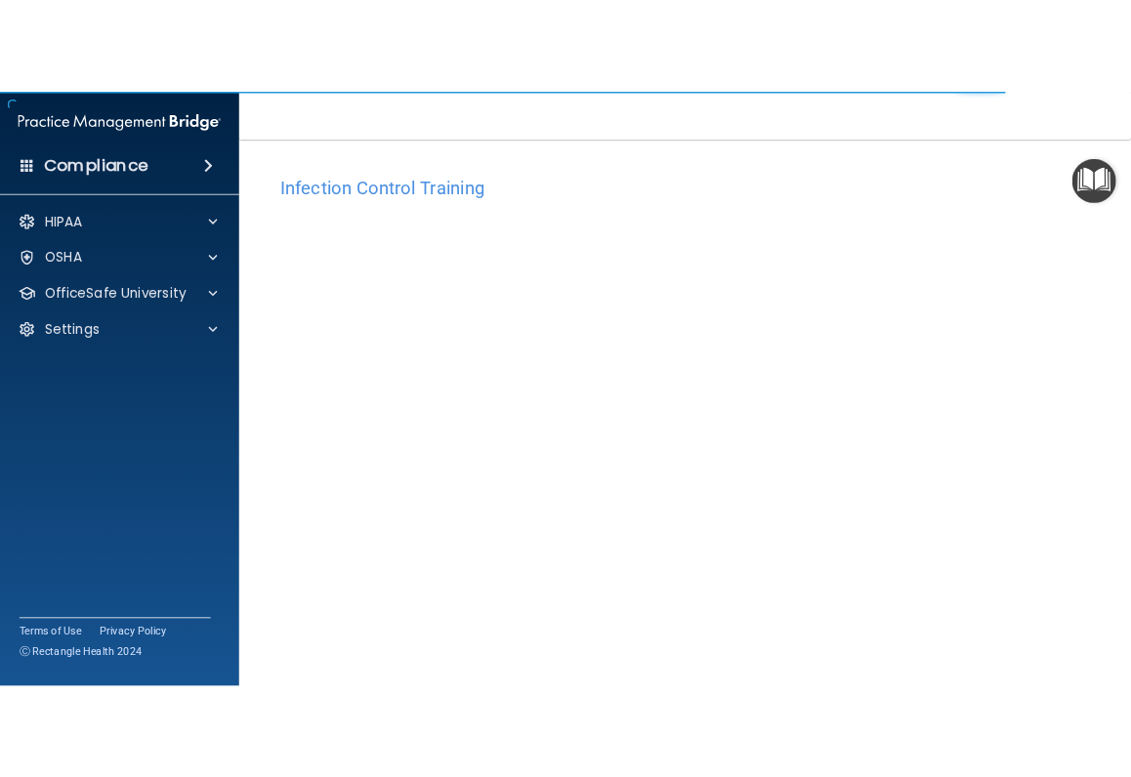
scroll to position [59, 0]
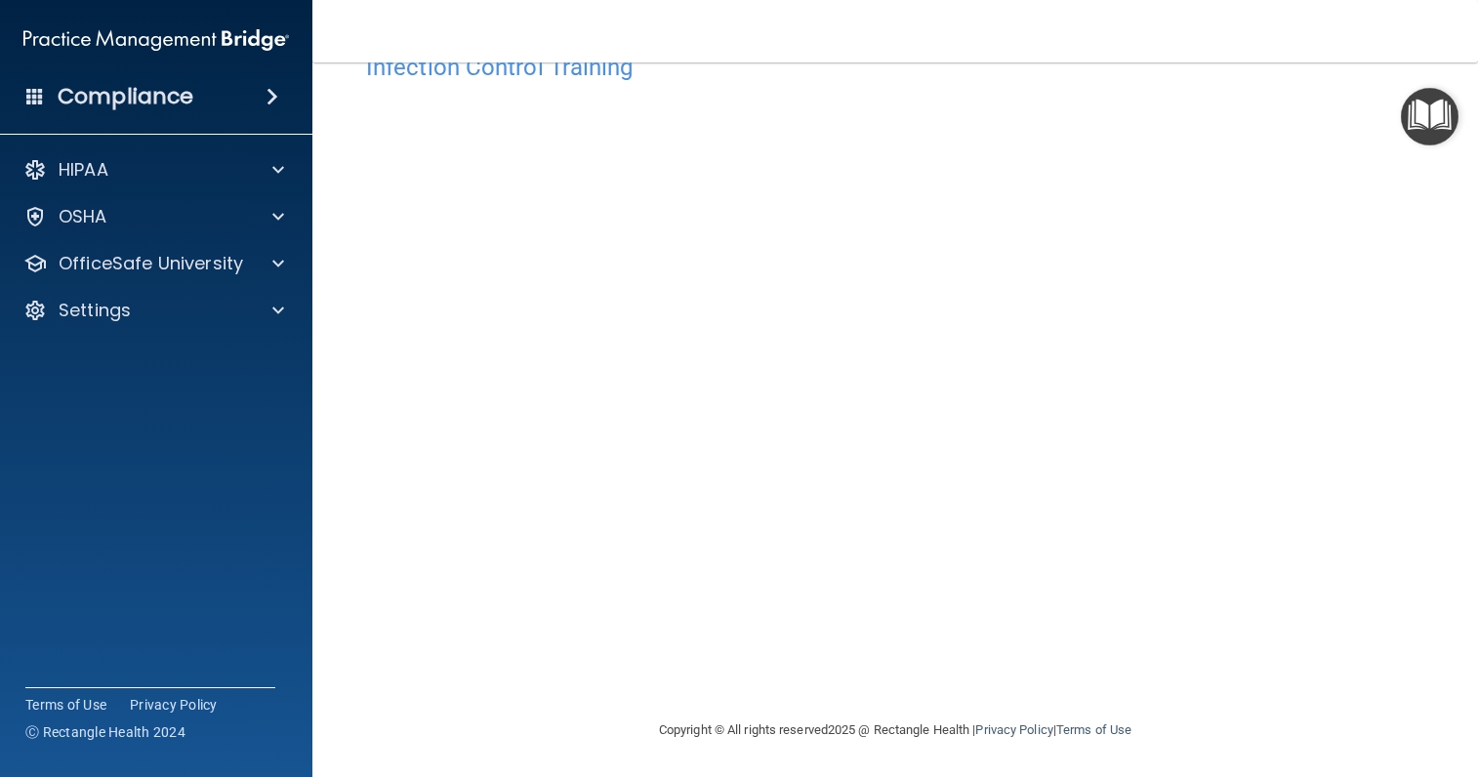
click at [354, 113] on div "Infection Control Training This course doesn’t expire until [DATE]. Are you sur…" at bounding box center [896, 381] width 1088 height 676
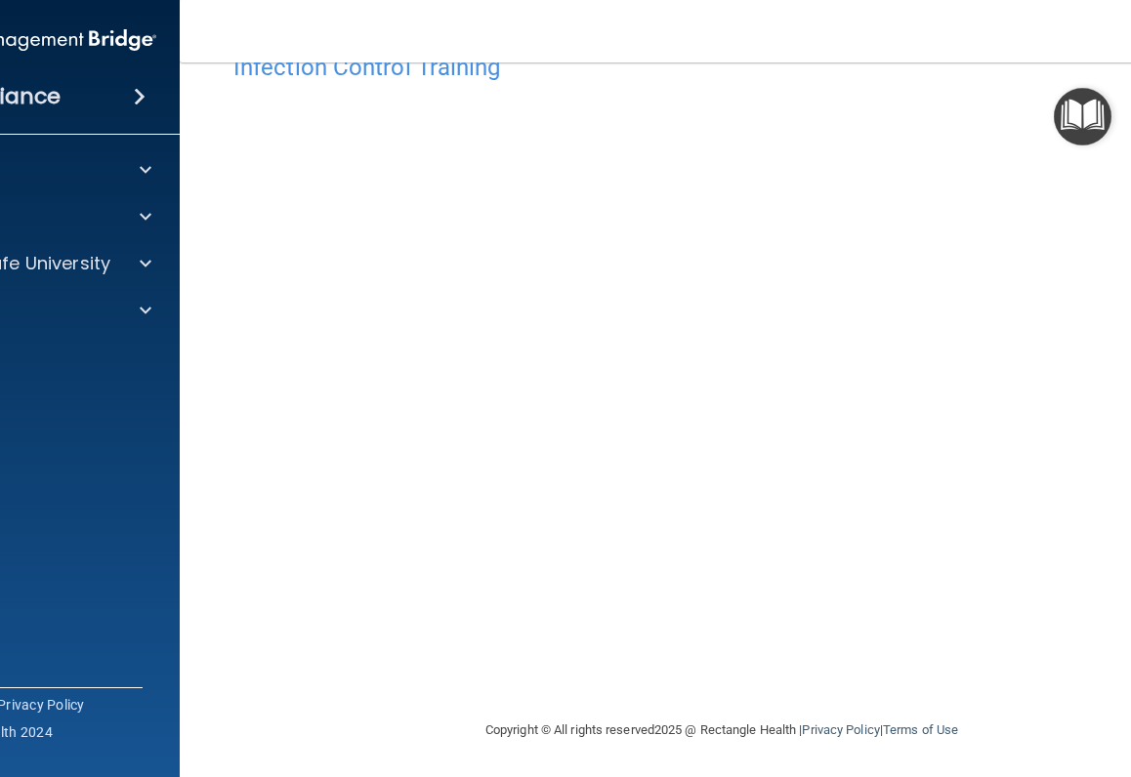
click at [564, 89] on div "Infection Control Training" at bounding box center [722, 67] width 1006 height 48
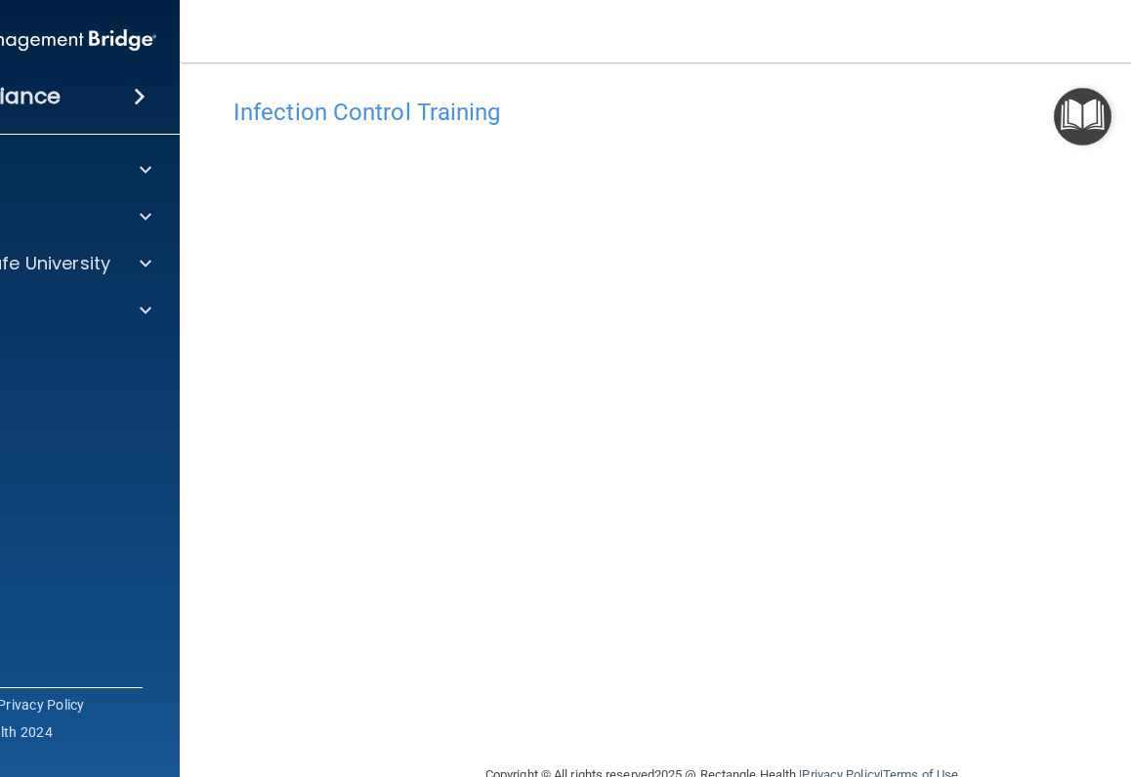
scroll to position [0, 0]
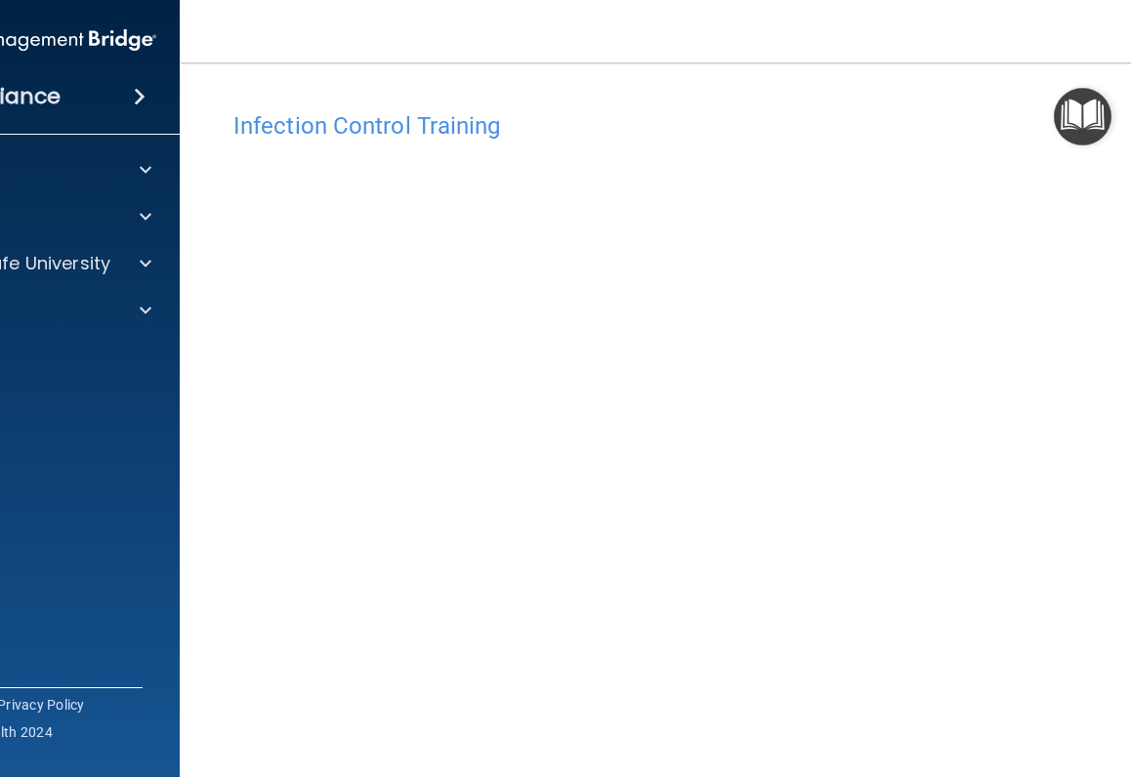
drag, startPoint x: 330, startPoint y: 115, endPoint x: 171, endPoint y: 142, distance: 161.3
click at [329, 115] on h4 "Infection Control Training" at bounding box center [721, 125] width 976 height 25
click at [124, 266] on div at bounding box center [142, 263] width 49 height 23
click at [36, 309] on div "HIPAA Training" at bounding box center [13, 311] width 267 height 20
